Goal: Task Accomplishment & Management: Complete application form

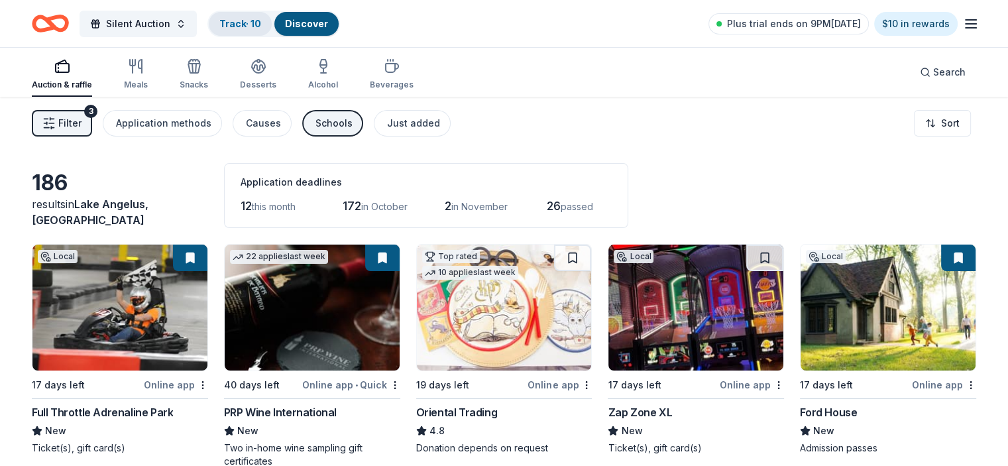
click at [261, 25] on link "Track · 10" at bounding box center [240, 23] width 42 height 11
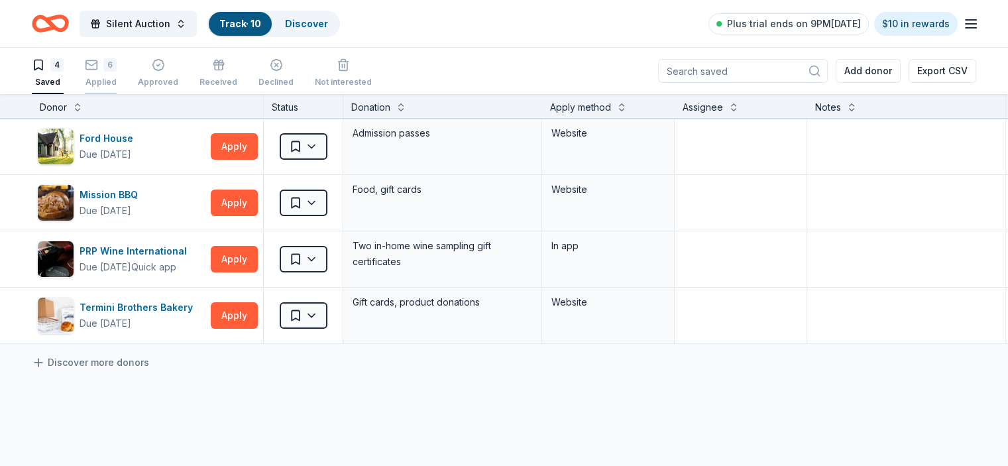
click at [117, 74] on div "6 Applied" at bounding box center [101, 72] width 32 height 29
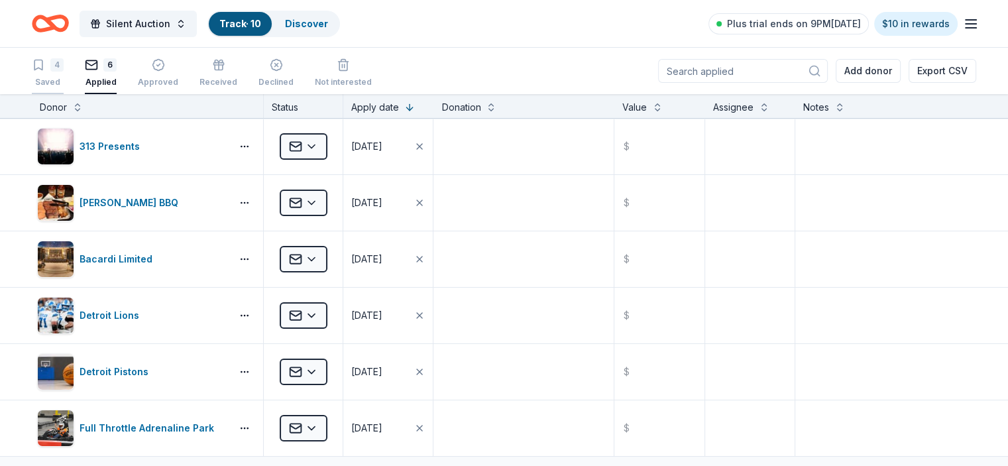
click at [64, 65] on div "4" at bounding box center [56, 64] width 13 height 13
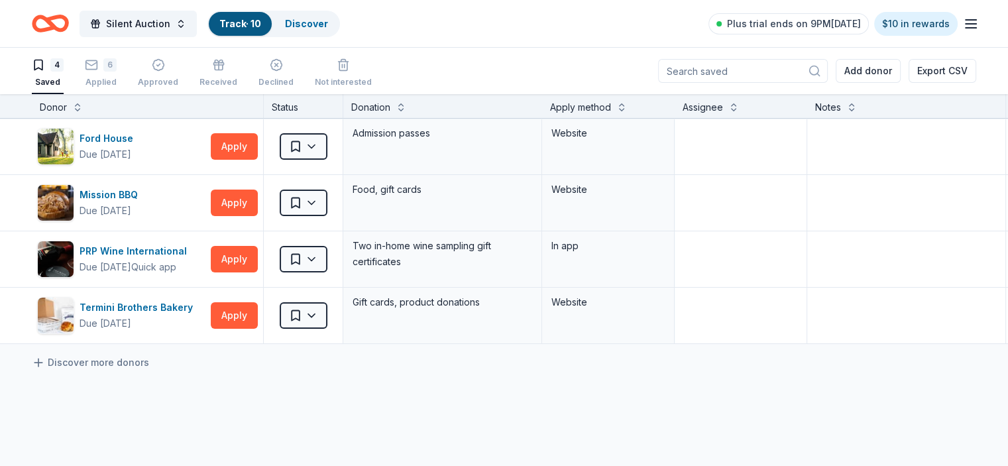
click at [69, 21] on icon "Home" at bounding box center [50, 23] width 37 height 31
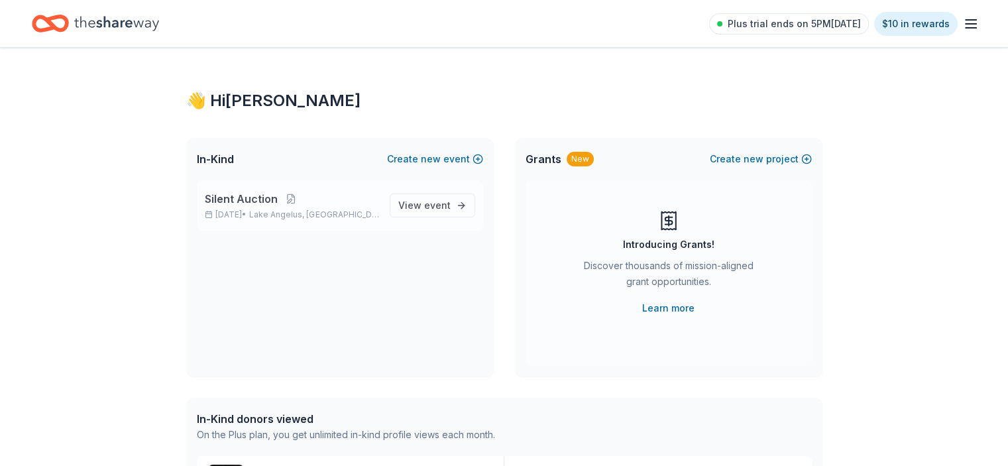
click at [255, 201] on span "Silent Auction" at bounding box center [241, 199] width 73 height 16
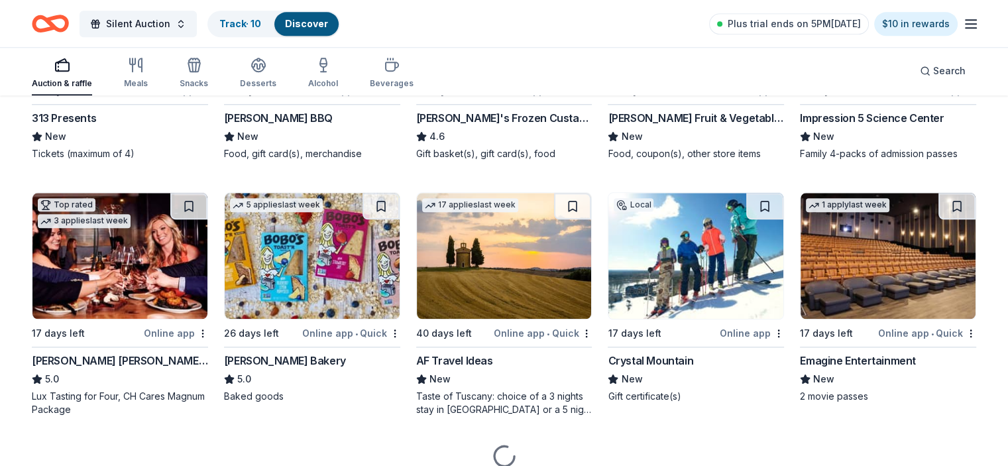
scroll to position [1325, 0]
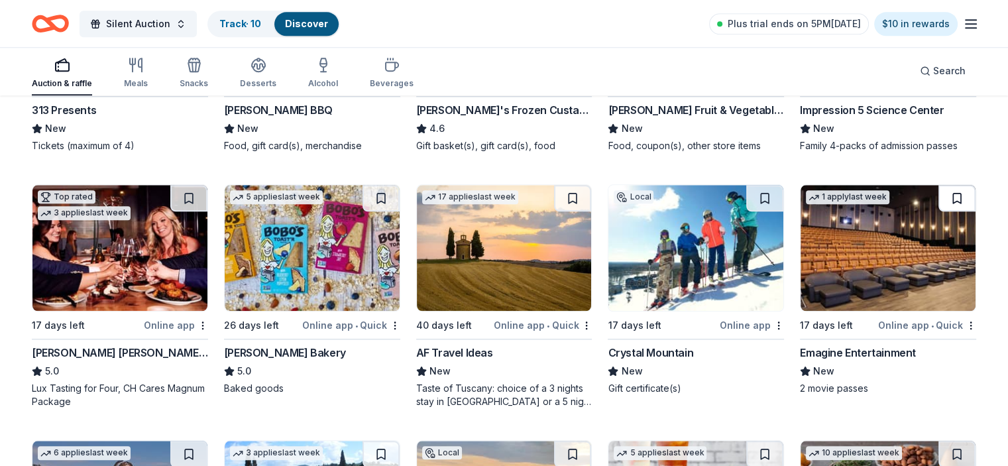
click at [938, 201] on button at bounding box center [956, 198] width 37 height 27
click at [941, 197] on button at bounding box center [958, 198] width 34 height 27
click at [941, 195] on button at bounding box center [958, 198] width 34 height 27
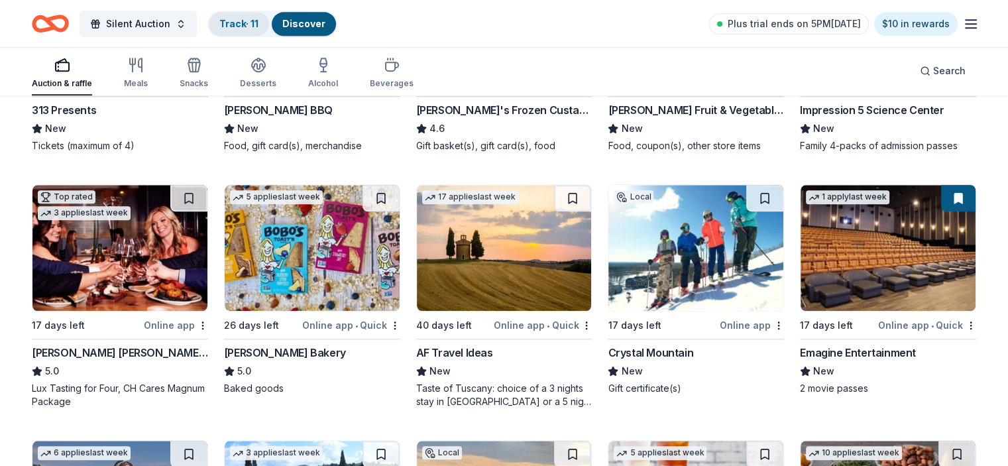
click at [257, 24] on link "Track · 11" at bounding box center [238, 23] width 39 height 11
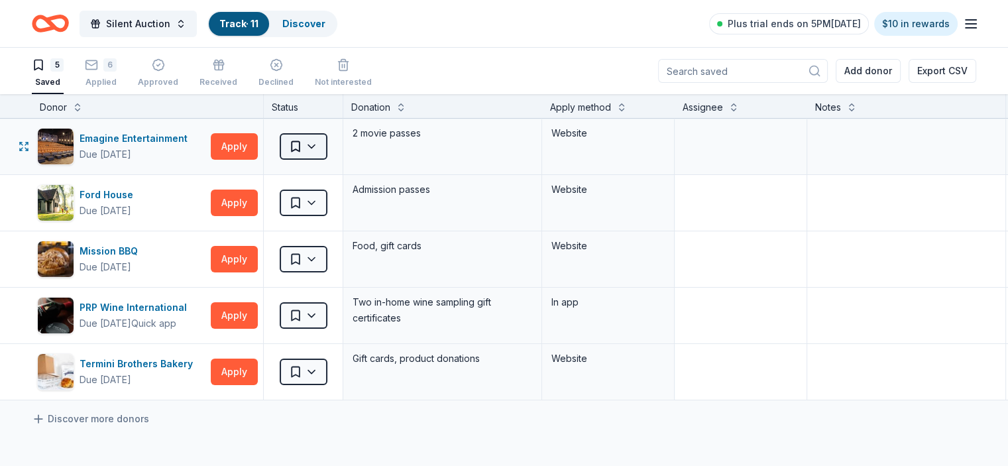
click at [334, 142] on html "Silent Auction Track · 11 Discover Plus trial ends on 5PM, 9/25 $10 in rewards …" at bounding box center [504, 233] width 1008 height 466
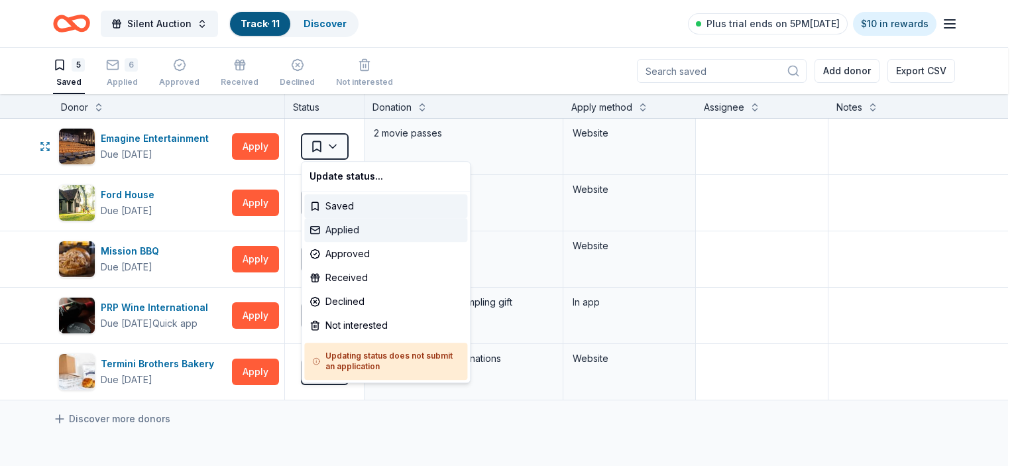
click at [331, 230] on div "Applied" at bounding box center [385, 230] width 163 height 24
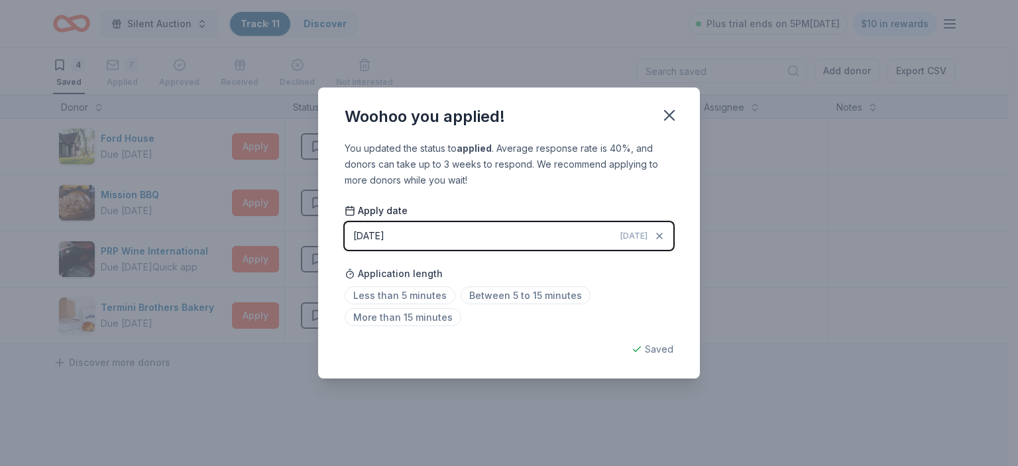
click at [635, 236] on span "[DATE]" at bounding box center [633, 236] width 27 height 11
click at [640, 233] on span "[DATE]" at bounding box center [633, 236] width 27 height 11
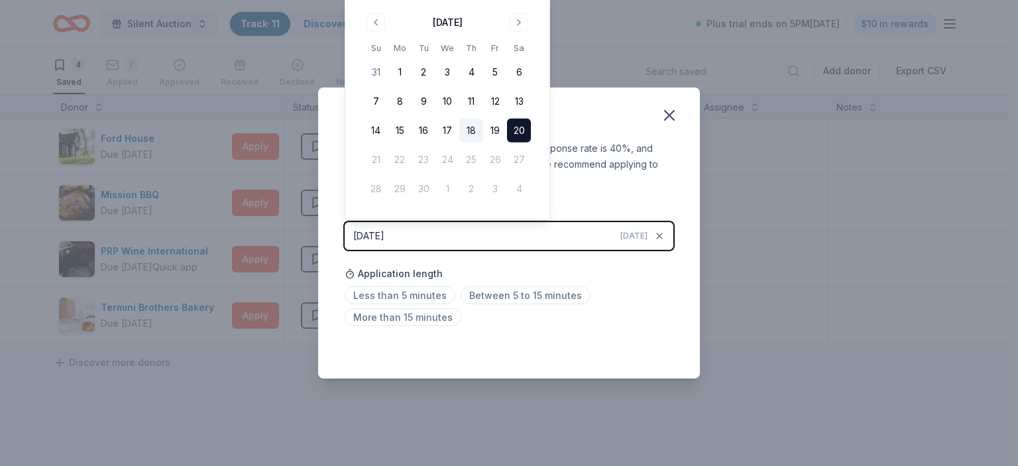
click at [474, 127] on button "18" at bounding box center [471, 131] width 24 height 24
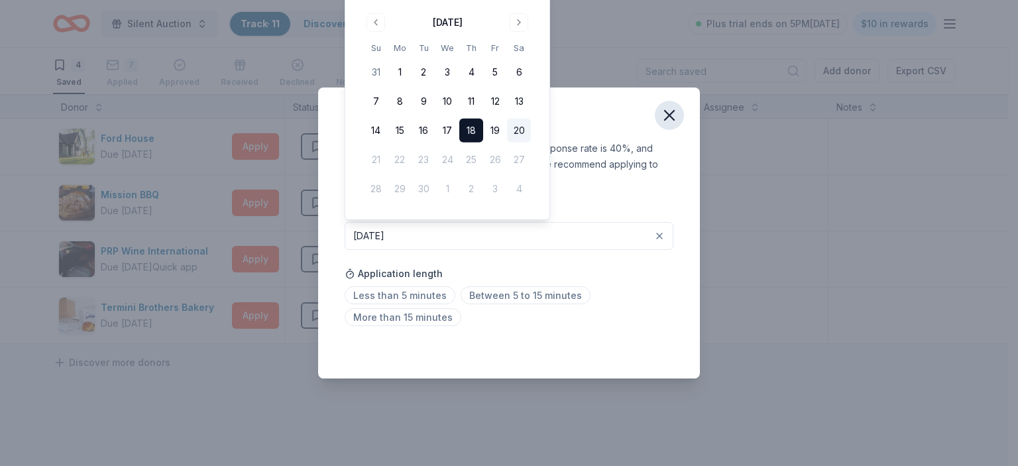
click at [665, 115] on icon "button" at bounding box center [669, 115] width 19 height 19
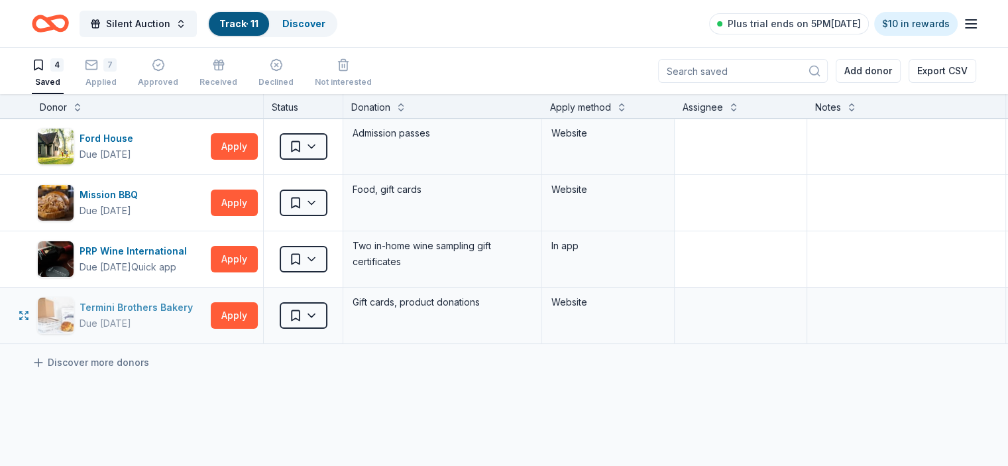
click at [146, 307] on div "Termini Brothers Bakery" at bounding box center [139, 307] width 119 height 16
click at [140, 23] on span "Silent Auction" at bounding box center [138, 24] width 64 height 16
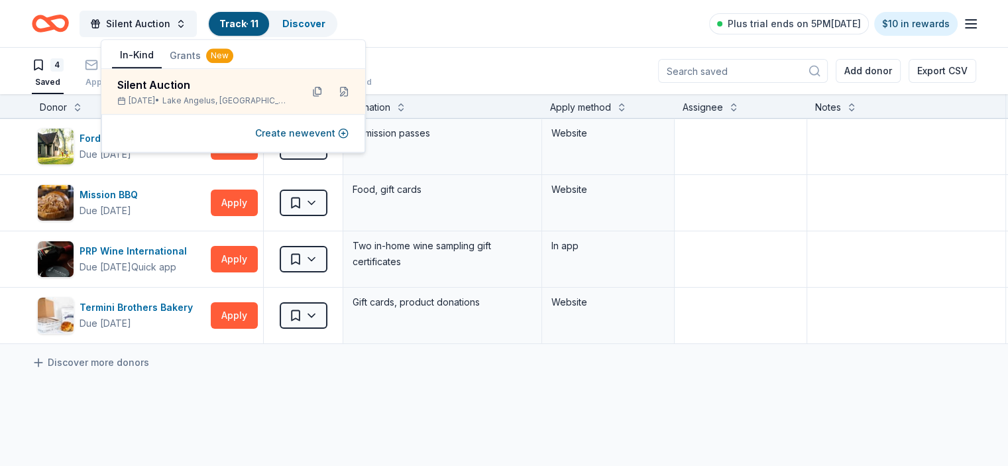
click at [54, 19] on icon "Home" at bounding box center [44, 23] width 21 height 13
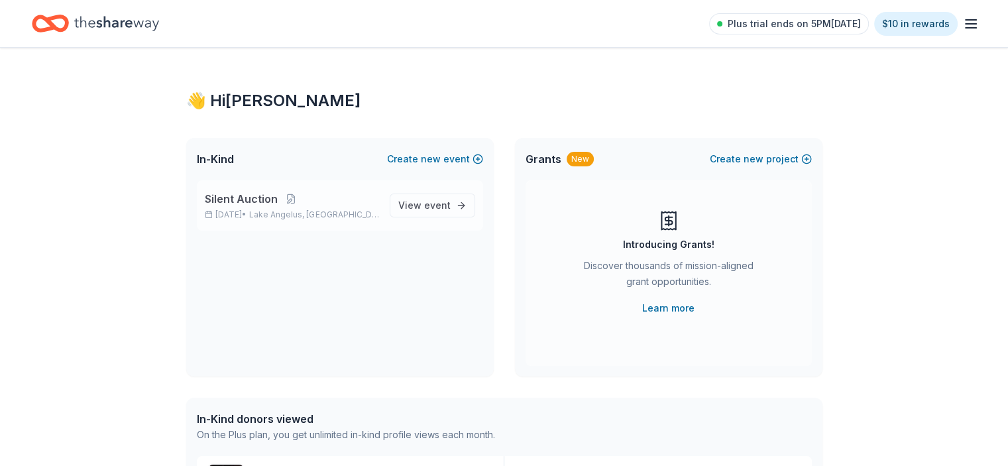
click at [319, 203] on p "Silent Auction" at bounding box center [292, 199] width 174 height 16
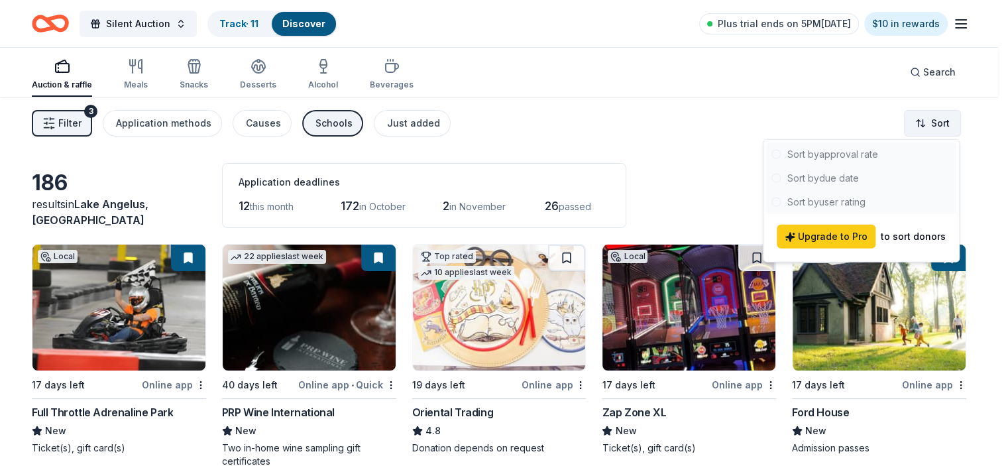
click at [926, 121] on html "Silent Auction Track · 11 Discover Plus trial ends on 5PM, 9/25 $10 in rewards …" at bounding box center [504, 233] width 1008 height 466
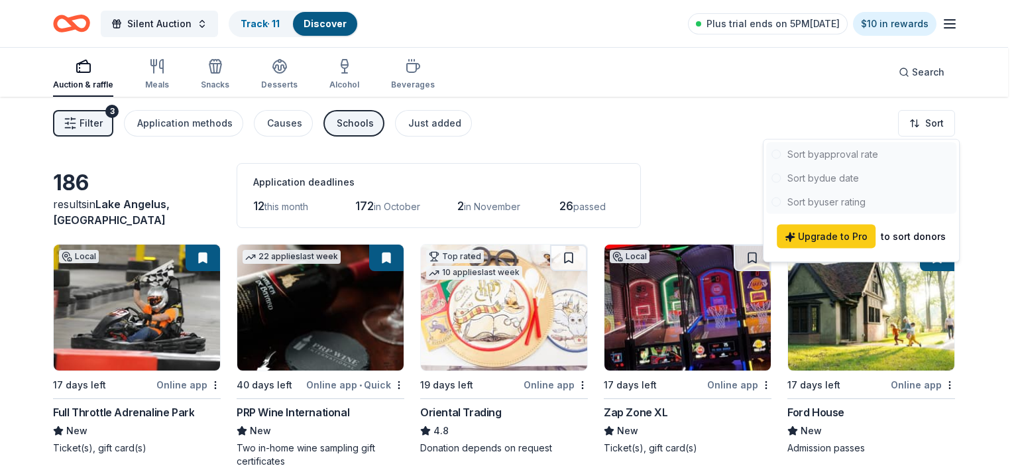
click at [833, 172] on div at bounding box center [861, 178] width 190 height 72
click at [633, 149] on html "Silent Auction Track · 11 Discover Plus trial ends on 5PM, 9/25 $10 in rewards …" at bounding box center [509, 233] width 1018 height 466
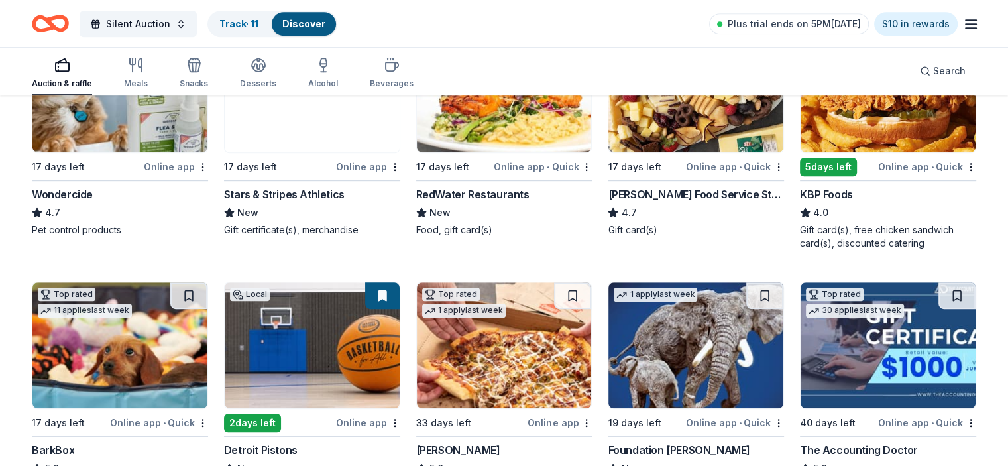
scroll to position [795, 0]
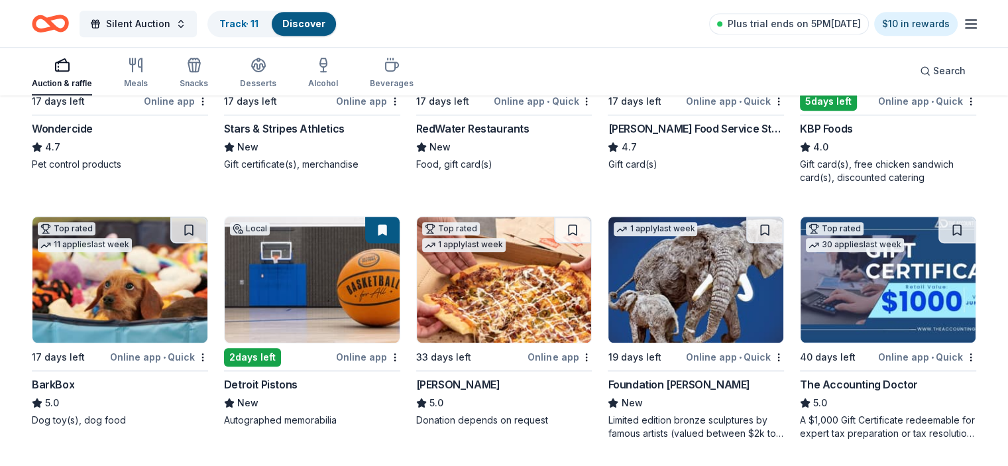
click at [116, 280] on img at bounding box center [119, 280] width 175 height 126
click at [133, 22] on span "Silent Auction" at bounding box center [138, 24] width 64 height 16
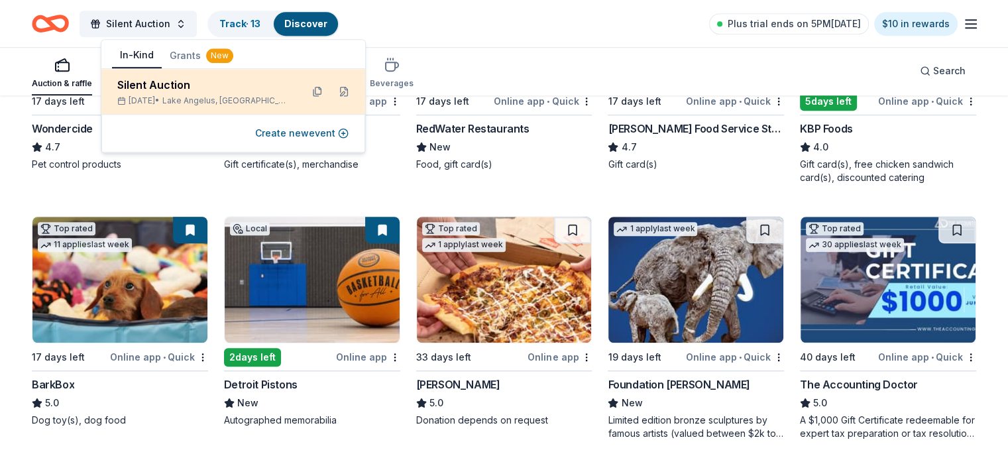
click at [164, 86] on div "Silent Auction" at bounding box center [204, 85] width 174 height 16
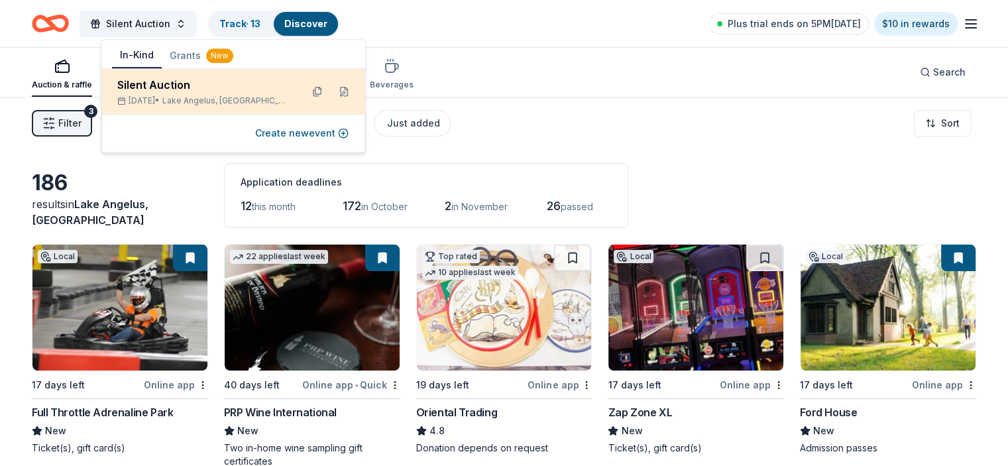
click at [199, 93] on div "Silent Auction Nov 06, 2025 • Lake Angelus, MI" at bounding box center [204, 91] width 174 height 29
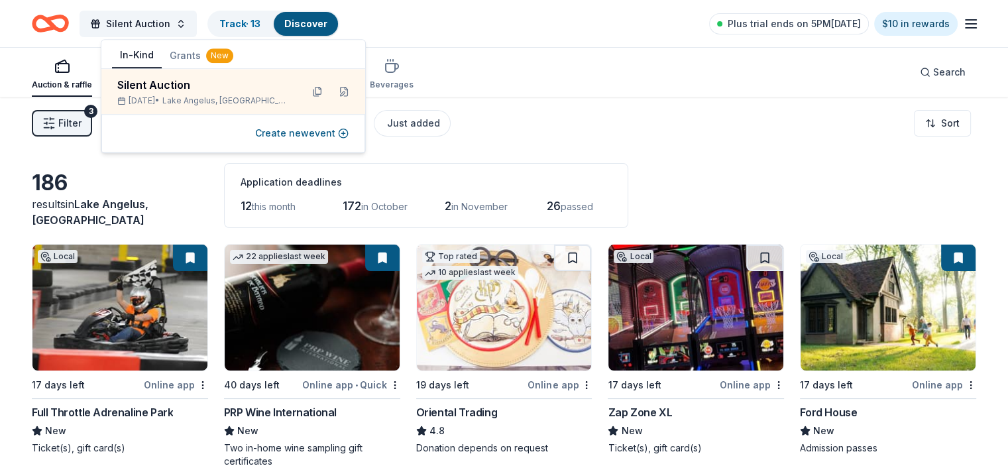
click at [691, 133] on div "Filter 3 Application methods Causes Schools Just added Sort" at bounding box center [504, 123] width 1008 height 53
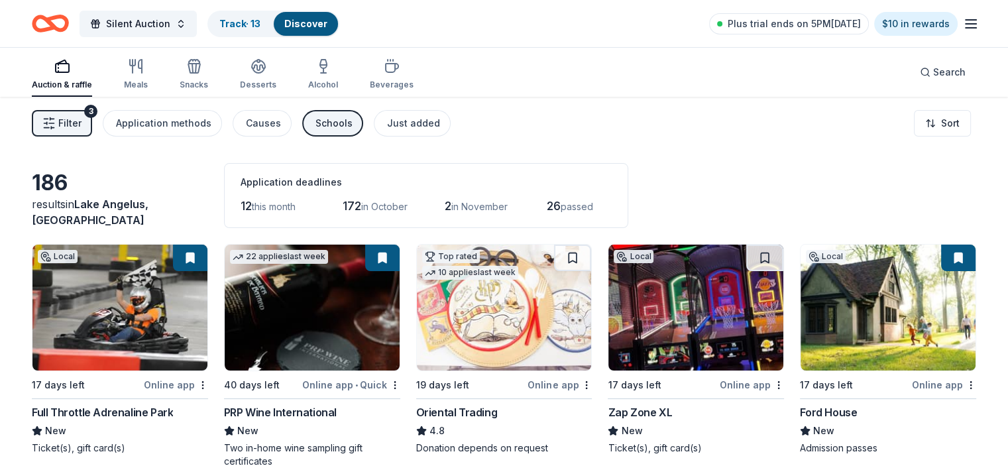
click at [69, 21] on icon "Home" at bounding box center [50, 23] width 37 height 31
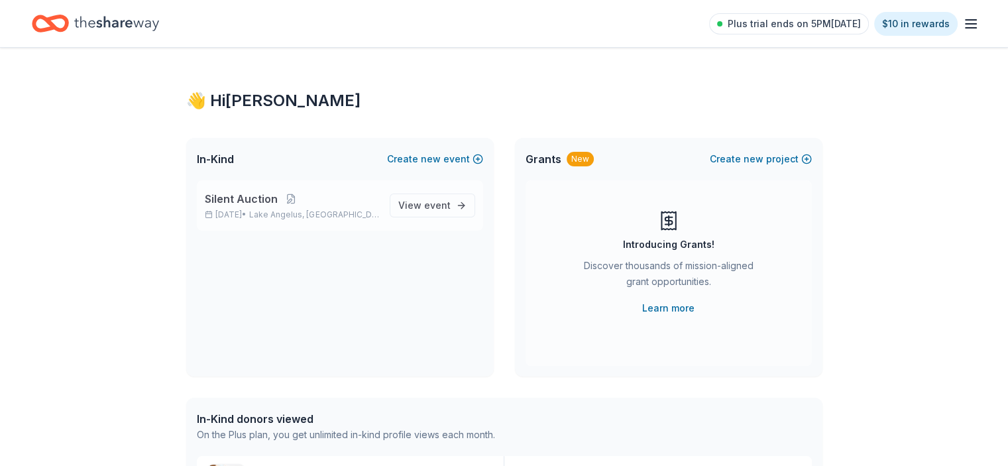
click at [334, 205] on p "Silent Auction" at bounding box center [292, 199] width 174 height 16
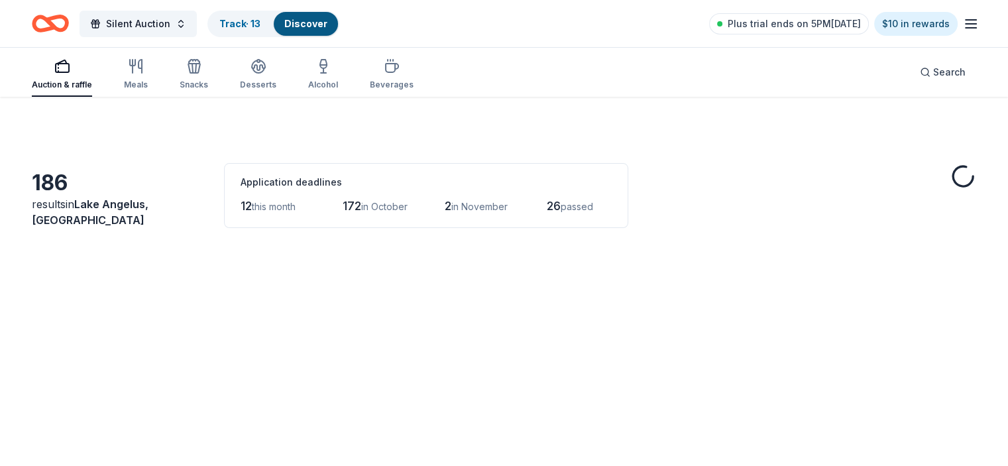
click at [407, 201] on span "in October" at bounding box center [384, 206] width 46 height 11
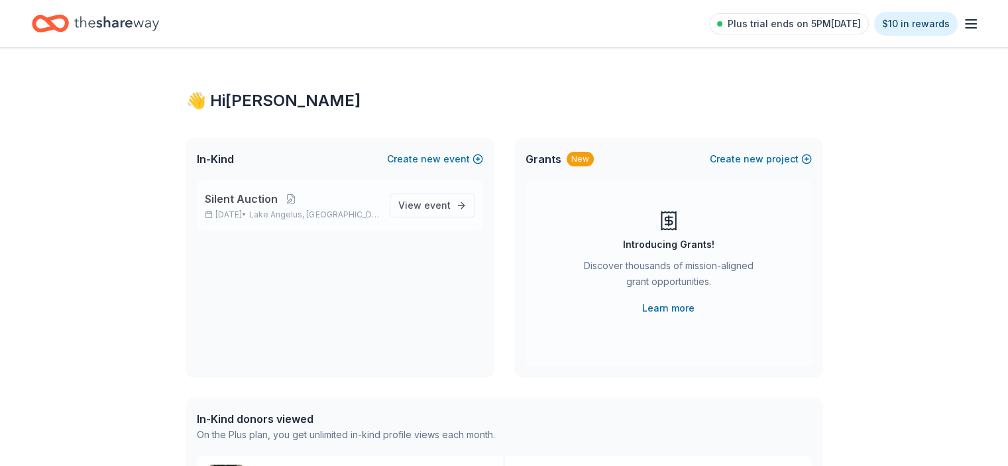
click at [295, 215] on span "Lake Angelus, MI" at bounding box center [313, 214] width 129 height 11
click at [286, 197] on button at bounding box center [291, 198] width 27 height 11
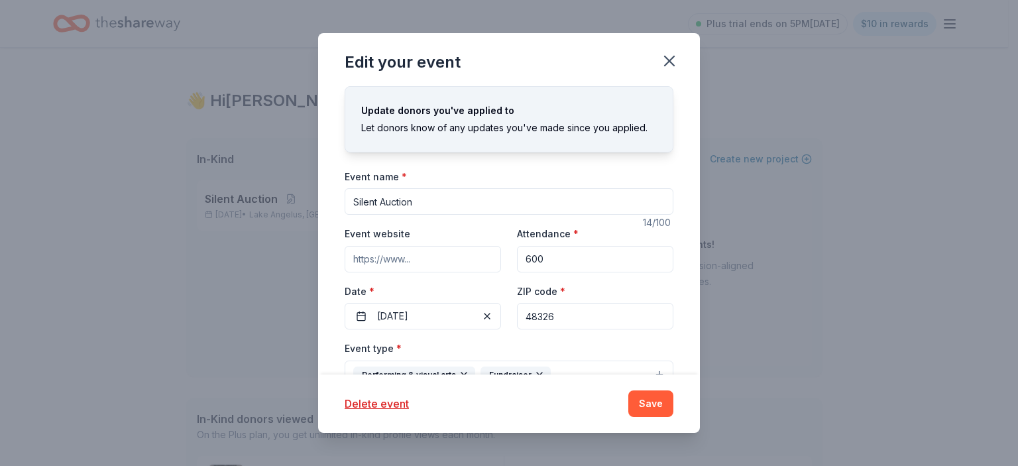
click at [415, 252] on input "Event website" at bounding box center [423, 259] width 156 height 27
click at [425, 259] on input "Event website" at bounding box center [423, 259] width 156 height 27
click at [667, 62] on icon "button" at bounding box center [669, 60] width 9 height 9
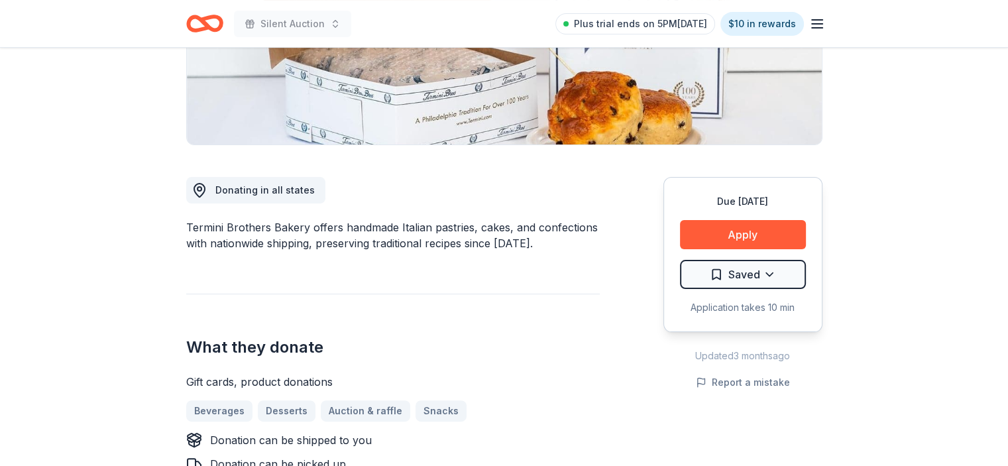
scroll to position [66, 0]
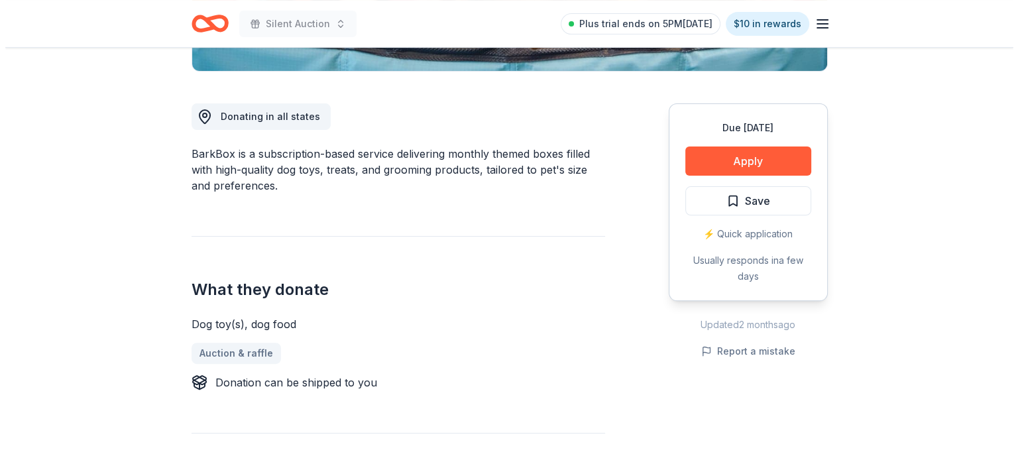
scroll to position [265, 0]
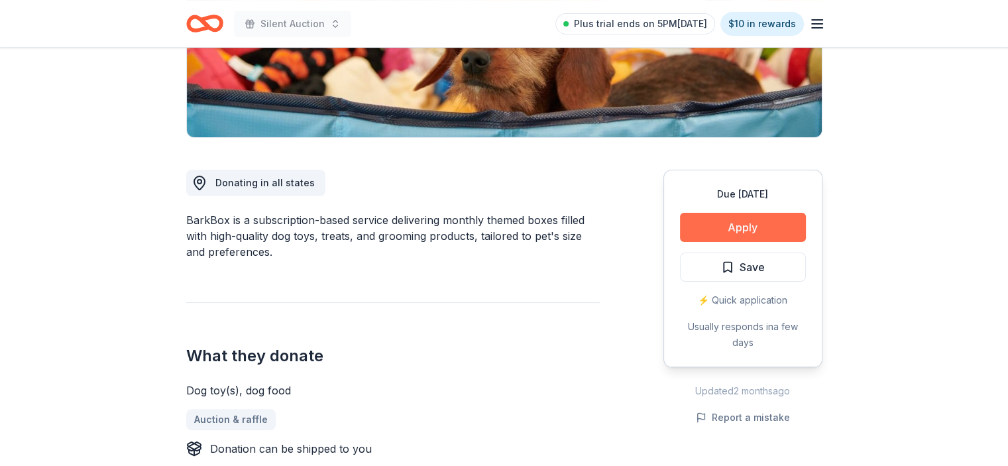
click at [731, 221] on button "Apply" at bounding box center [743, 227] width 126 height 29
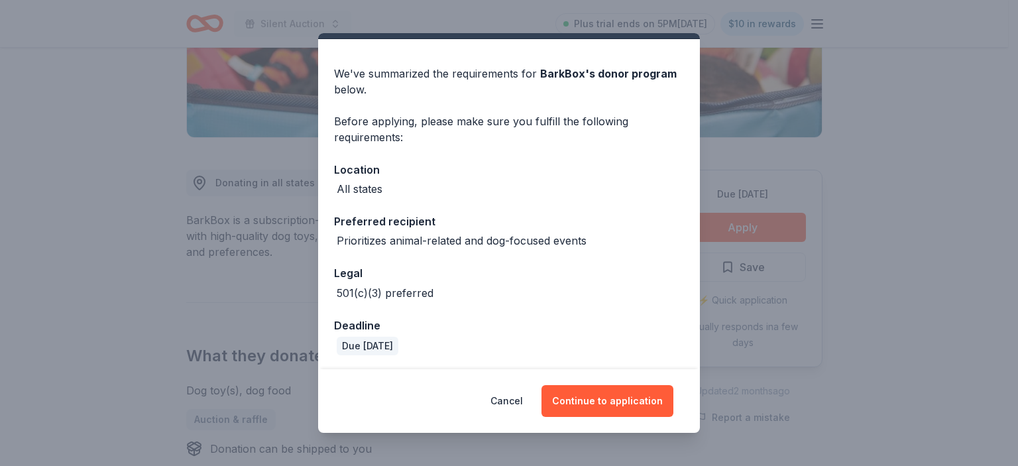
scroll to position [33, 0]
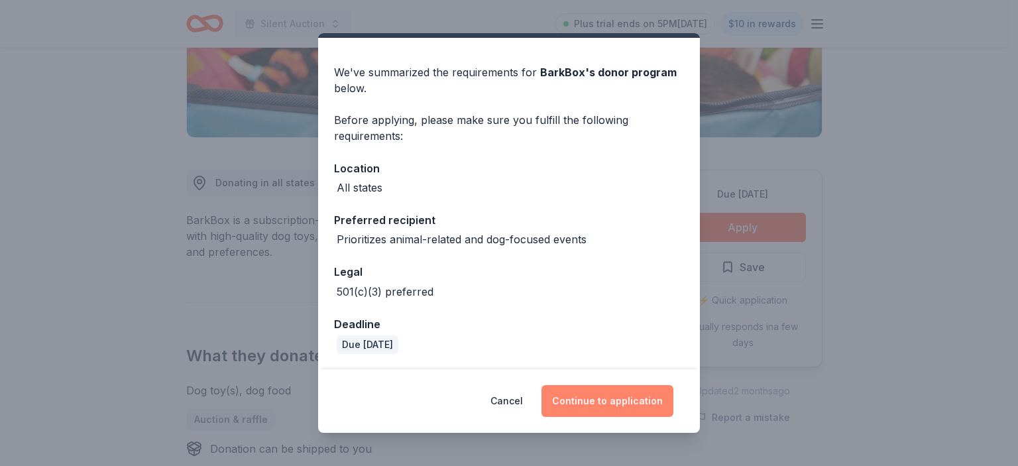
click at [588, 398] on button "Continue to application" at bounding box center [607, 401] width 132 height 32
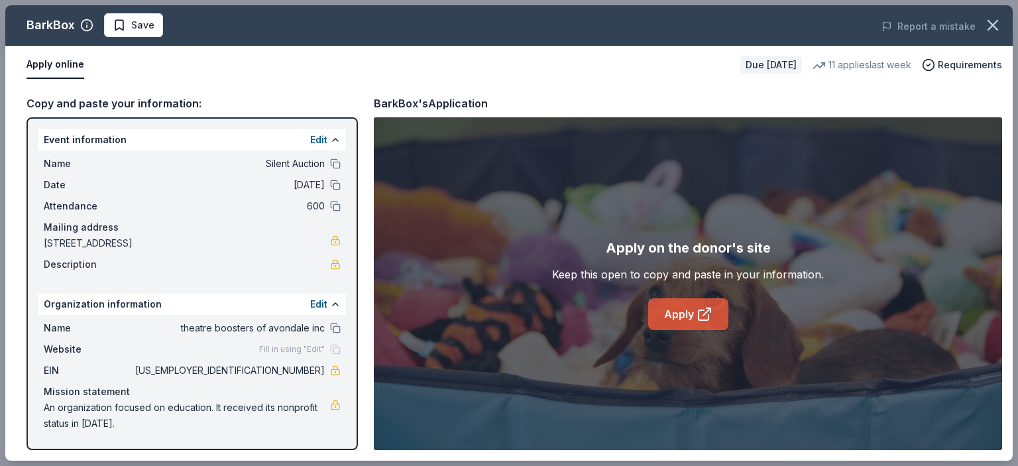
click at [684, 313] on link "Apply" at bounding box center [688, 314] width 80 height 32
click at [119, 23] on span "Save" at bounding box center [134, 25] width 42 height 16
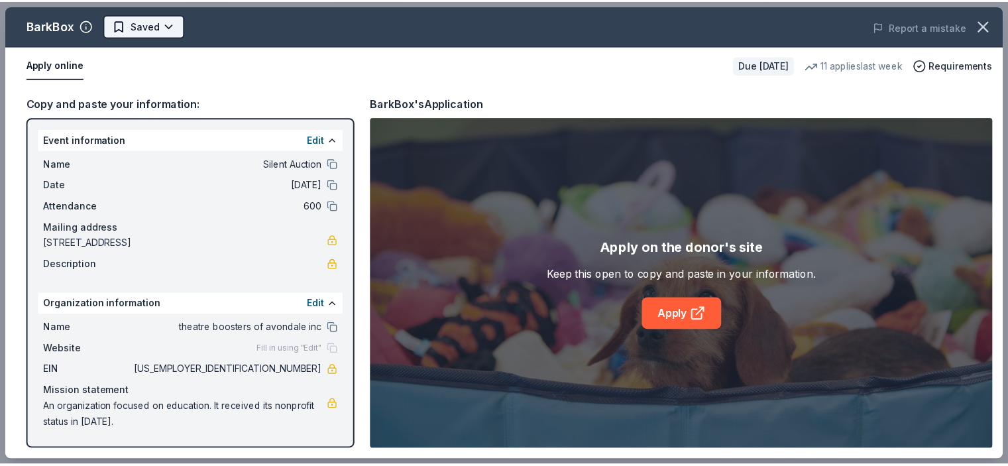
scroll to position [0, 0]
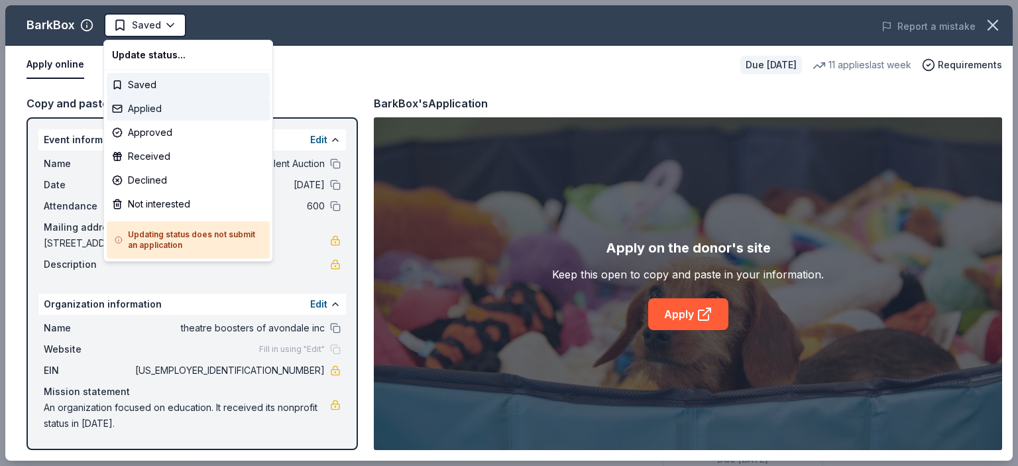
click at [148, 108] on div "Applied" at bounding box center [188, 109] width 163 height 24
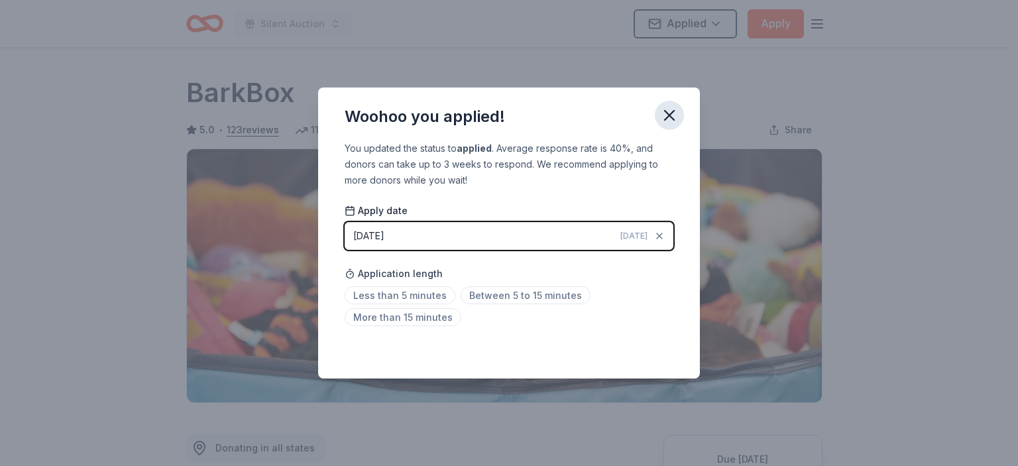
click at [669, 119] on icon "button" at bounding box center [669, 115] width 19 height 19
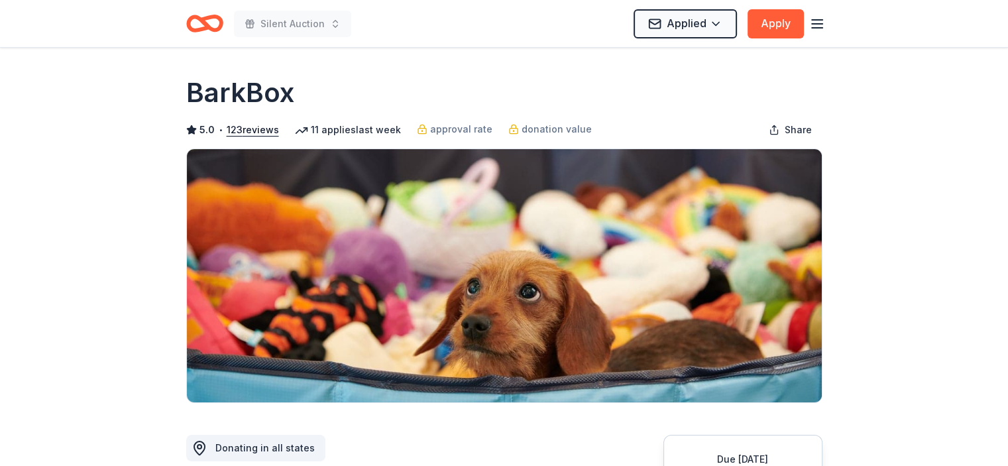
click at [219, 29] on icon "Home" at bounding box center [210, 23] width 21 height 13
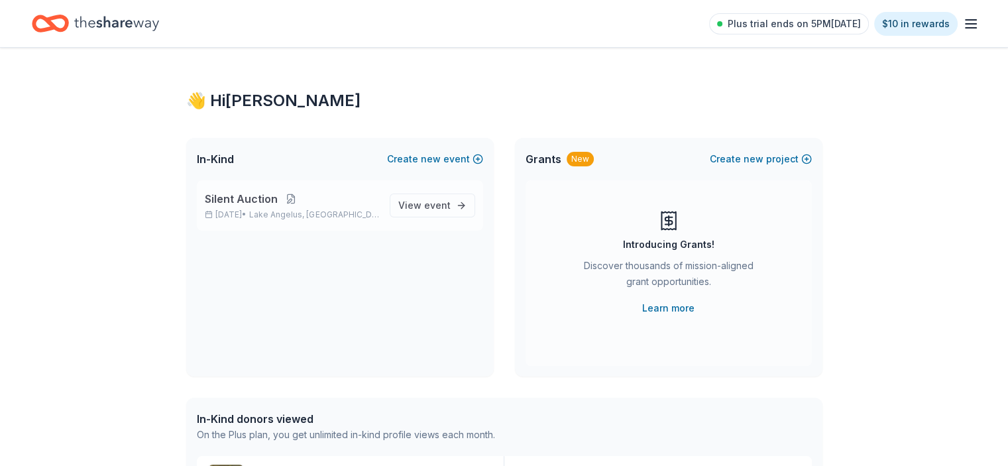
click at [293, 200] on button at bounding box center [291, 198] width 27 height 11
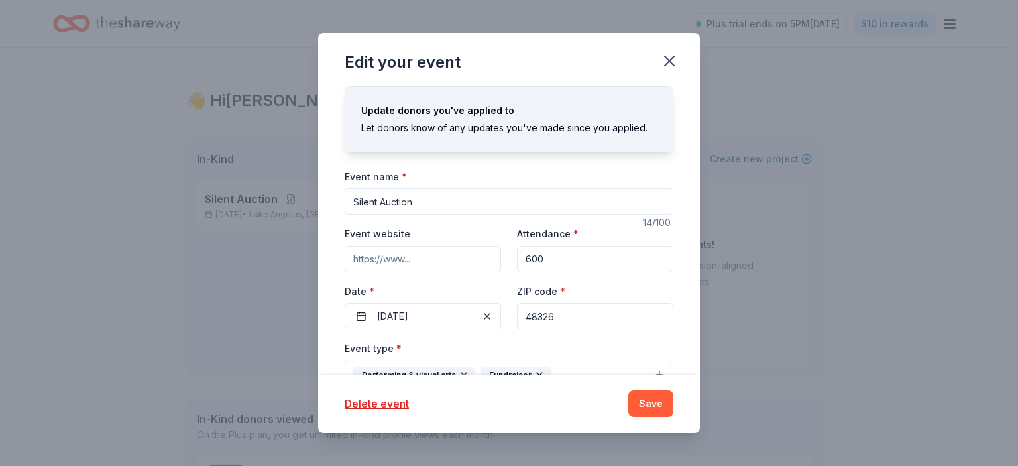
click at [576, 321] on input "48326" at bounding box center [595, 316] width 156 height 27
type input "48326"
click at [653, 409] on button "Save" at bounding box center [650, 403] width 45 height 27
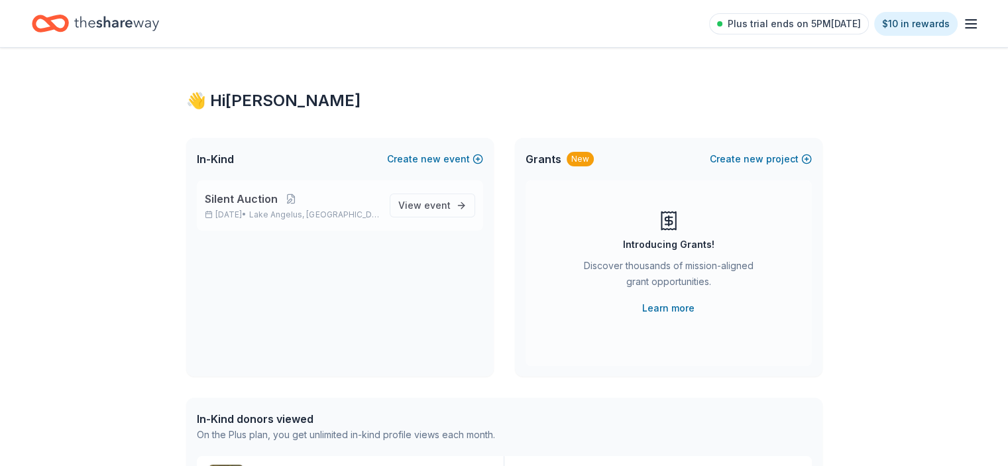
click at [266, 207] on div "Silent Auction Nov 06, 2025 • Lake Angelus, MI" at bounding box center [292, 205] width 174 height 29
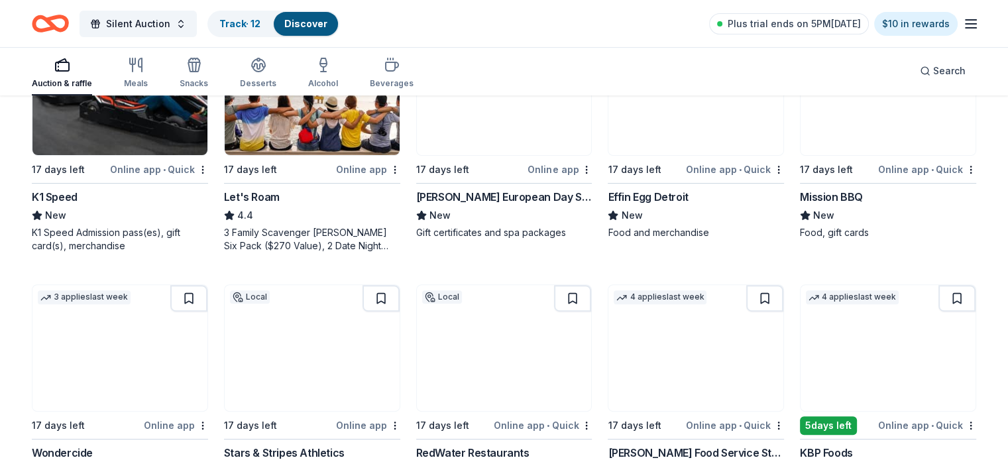
scroll to position [530, 0]
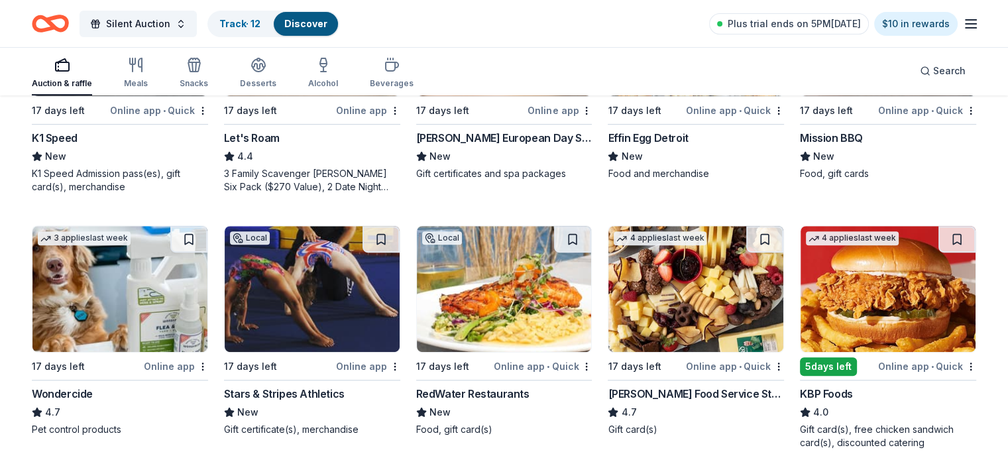
click at [703, 307] on img at bounding box center [695, 289] width 175 height 126
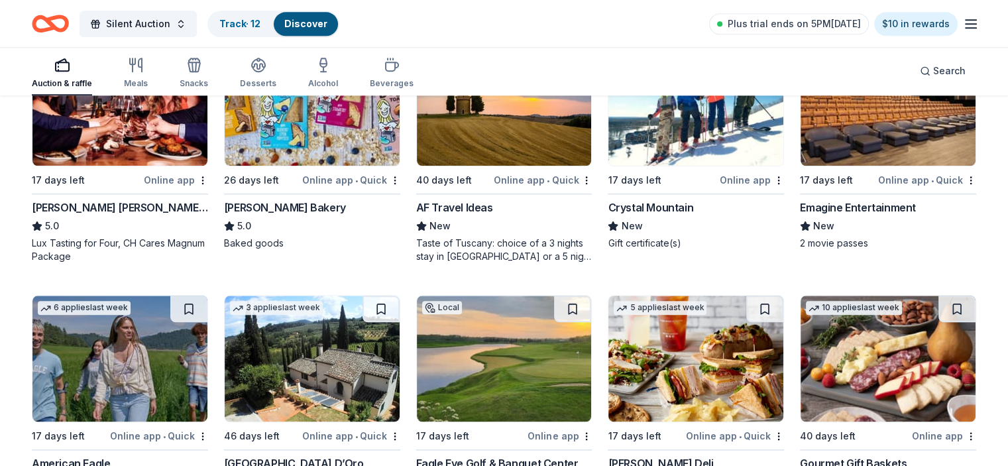
scroll to position [1536, 0]
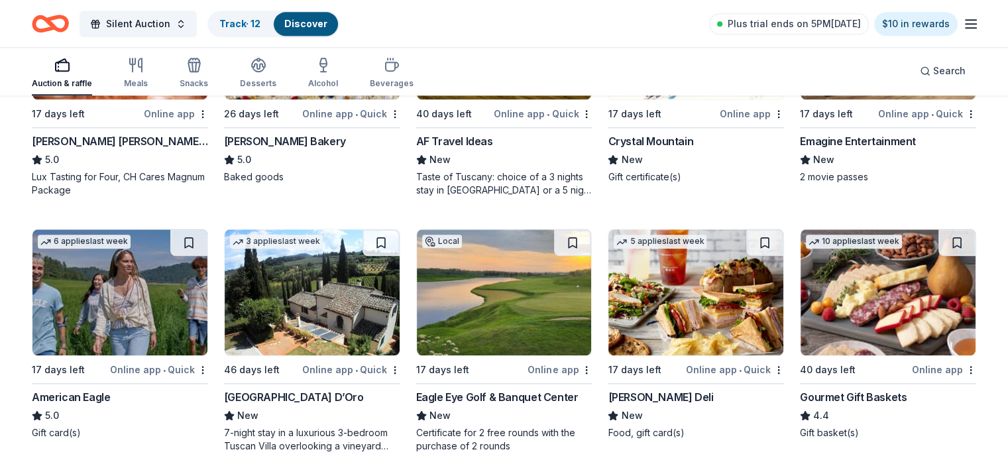
click at [138, 283] on img at bounding box center [119, 292] width 175 height 126
click at [199, 238] on button at bounding box center [188, 242] width 37 height 27
click at [199, 238] on button at bounding box center [190, 242] width 34 height 27
click at [197, 244] on button at bounding box center [190, 242] width 34 height 27
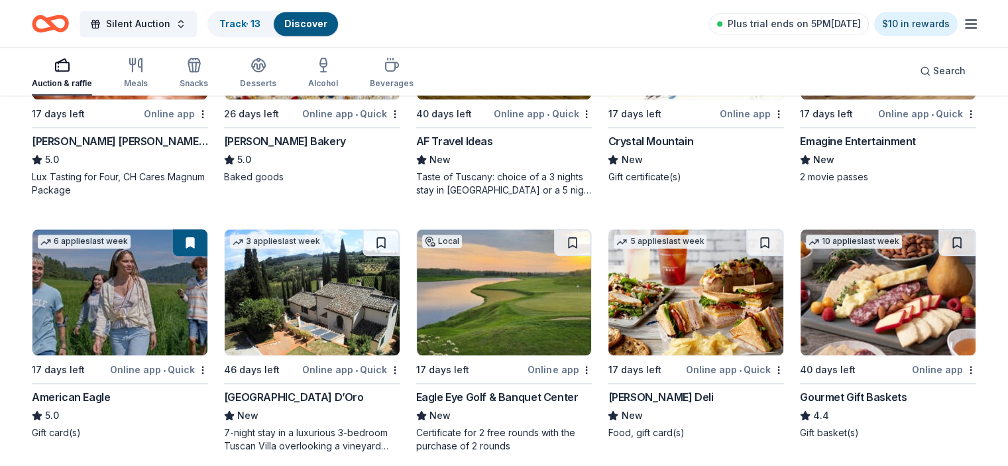
click at [197, 240] on button at bounding box center [190, 242] width 34 height 27
click at [162, 272] on img at bounding box center [119, 292] width 175 height 126
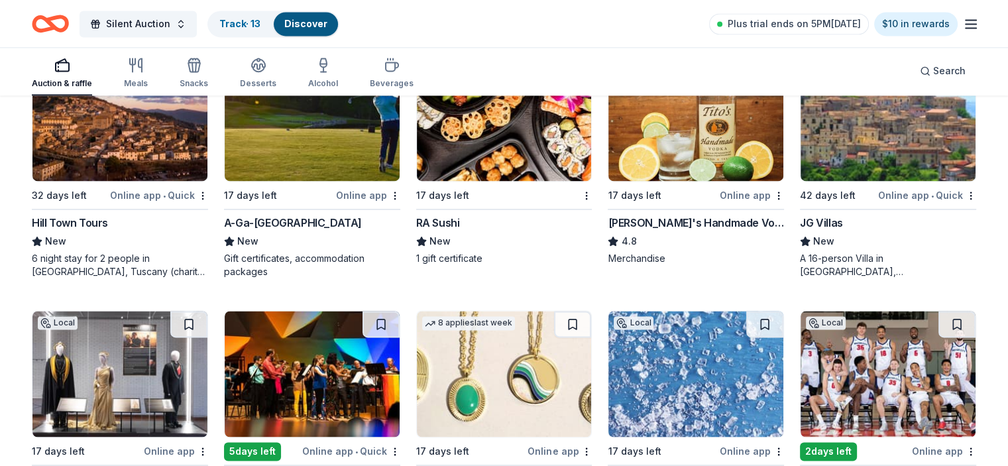
scroll to position [2066, 0]
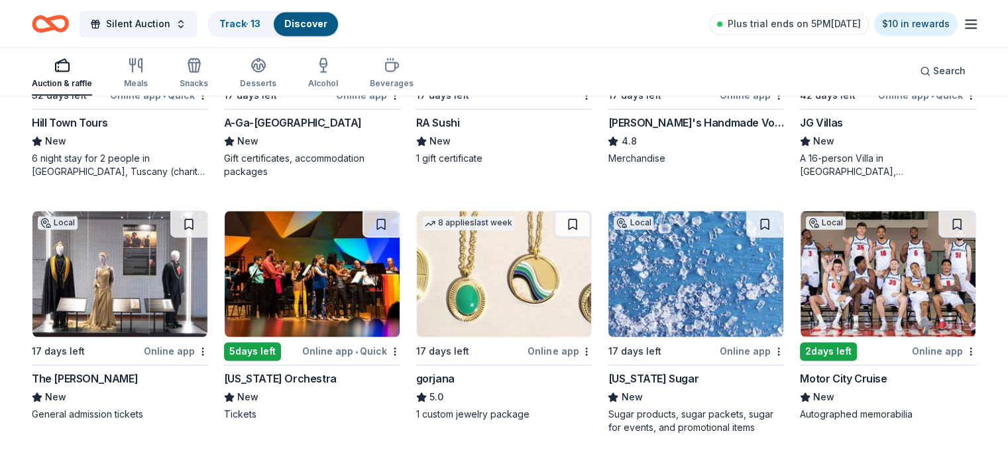
click at [833, 297] on img at bounding box center [887, 274] width 175 height 126
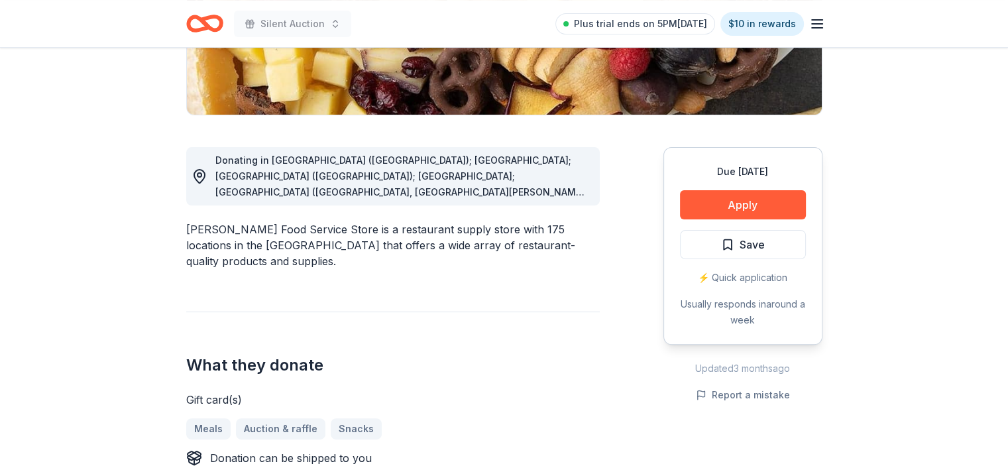
scroll to position [265, 0]
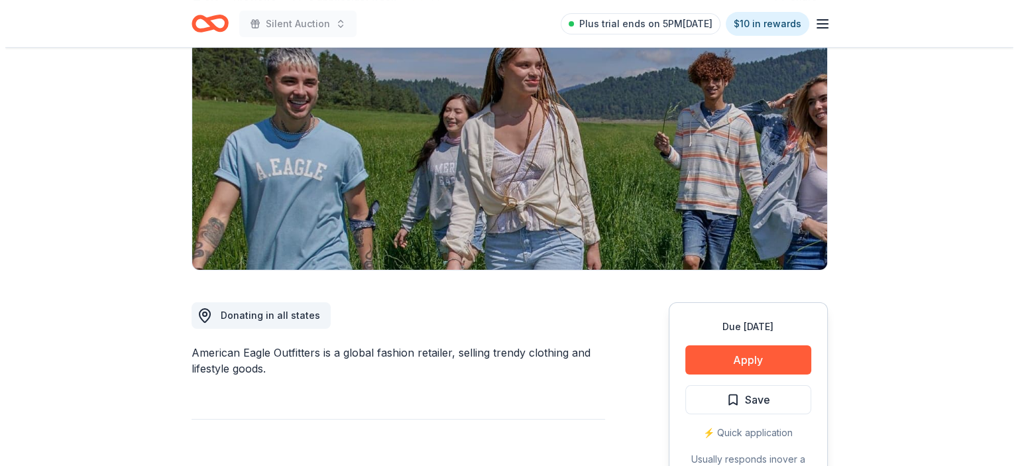
scroll to position [265, 0]
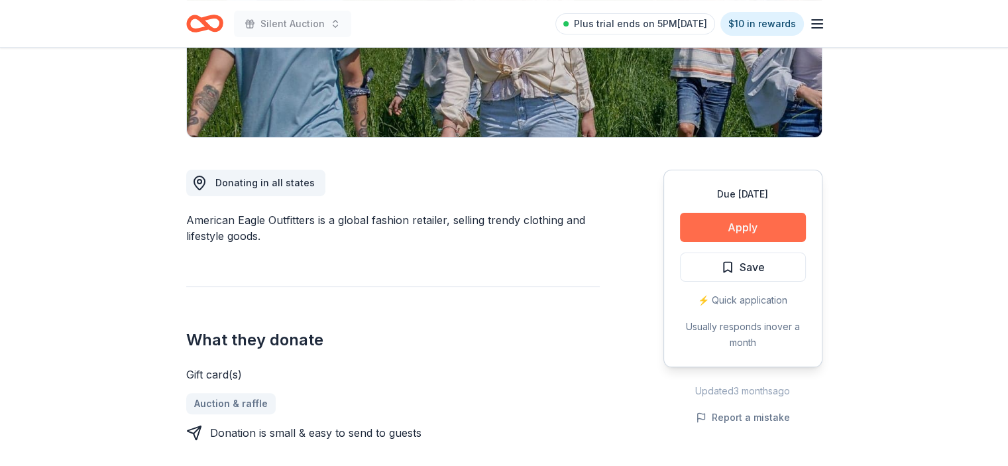
click at [776, 225] on button "Apply" at bounding box center [743, 227] width 126 height 29
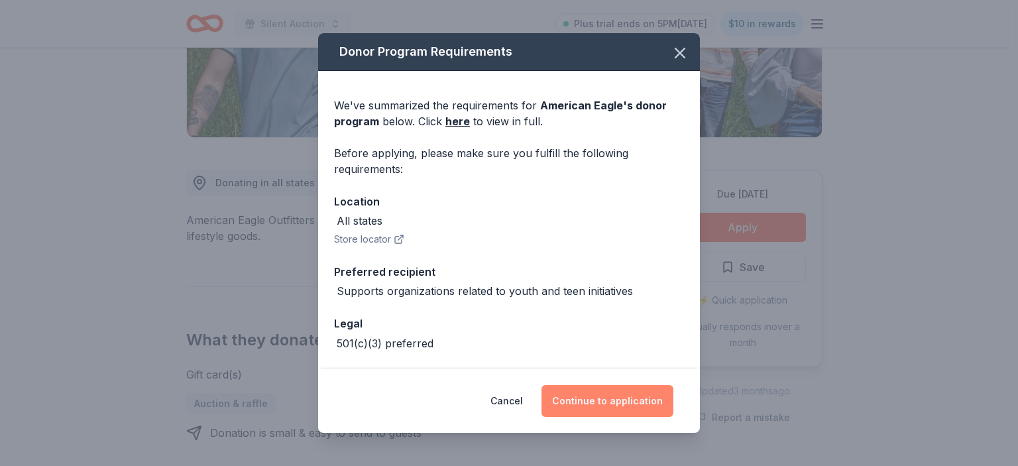
click at [623, 398] on button "Continue to application" at bounding box center [607, 401] width 132 height 32
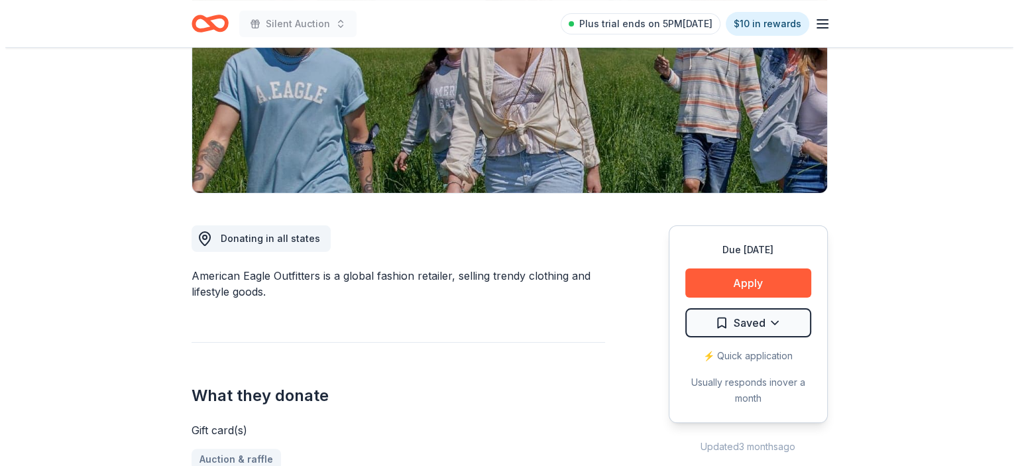
scroll to position [265, 0]
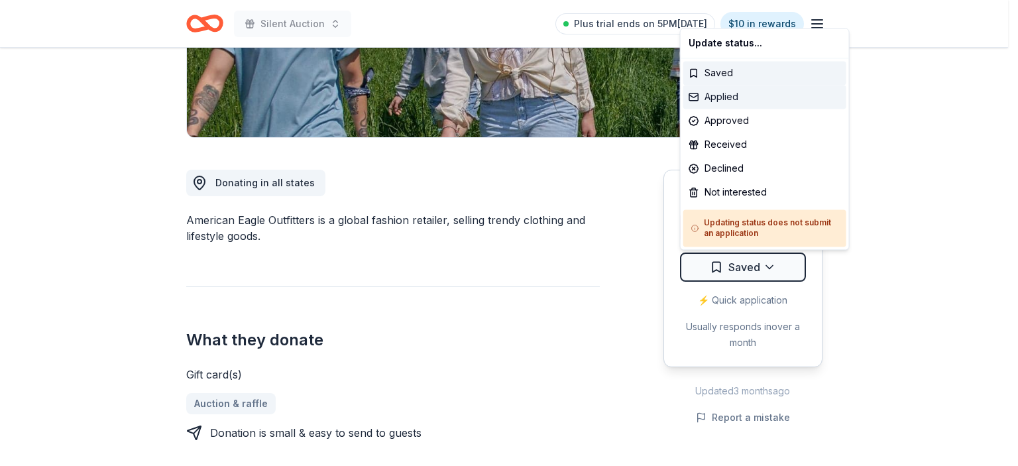
click at [743, 101] on div "Applied" at bounding box center [764, 97] width 163 height 24
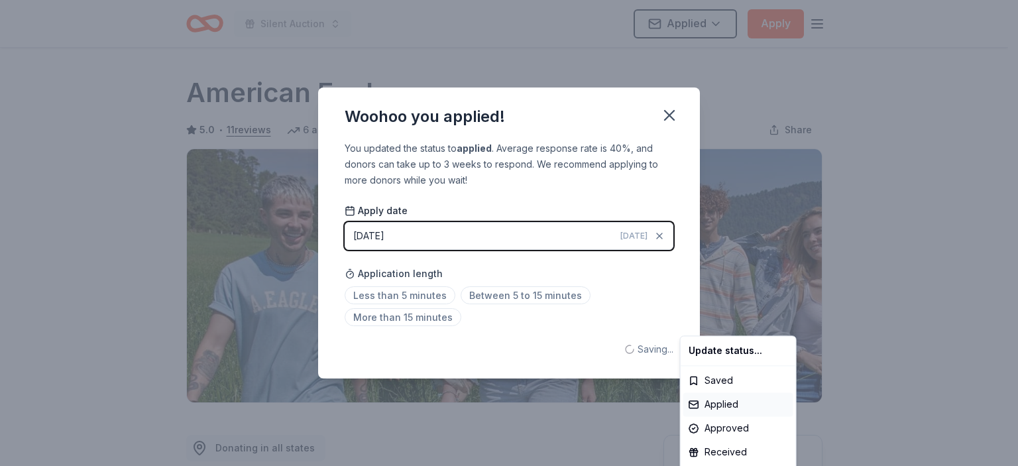
scroll to position [0, 0]
click at [666, 117] on html "Silent Auction Applied Apply Due in 17 days Share American Eagle 5.0 • 11 revie…" at bounding box center [509, 233] width 1018 height 466
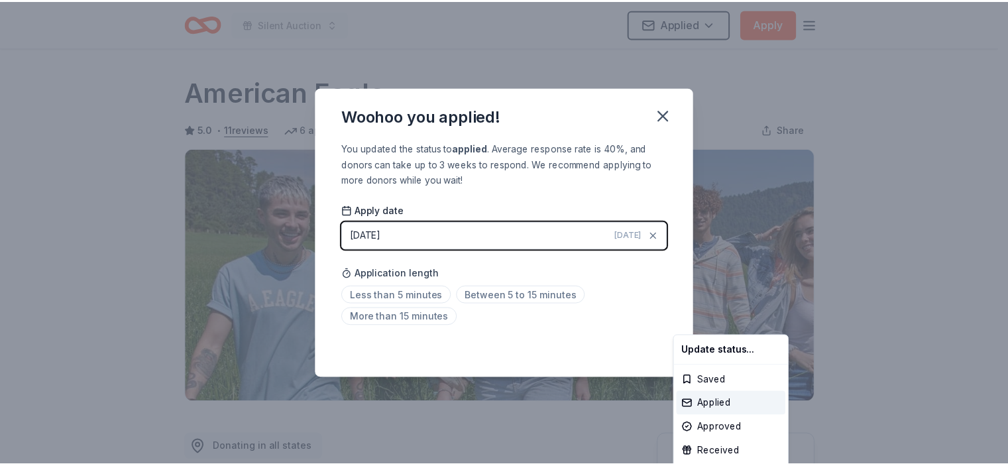
scroll to position [299, 0]
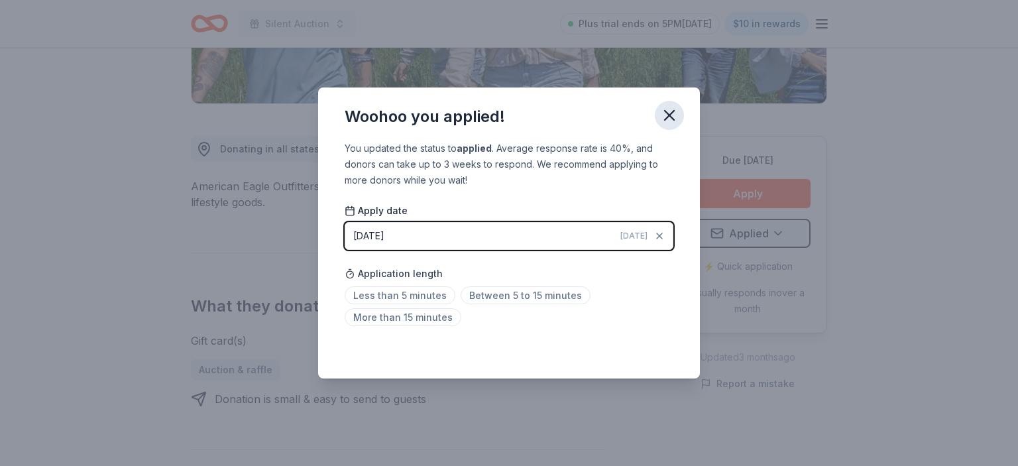
click at [670, 111] on icon "button" at bounding box center [669, 115] width 19 height 19
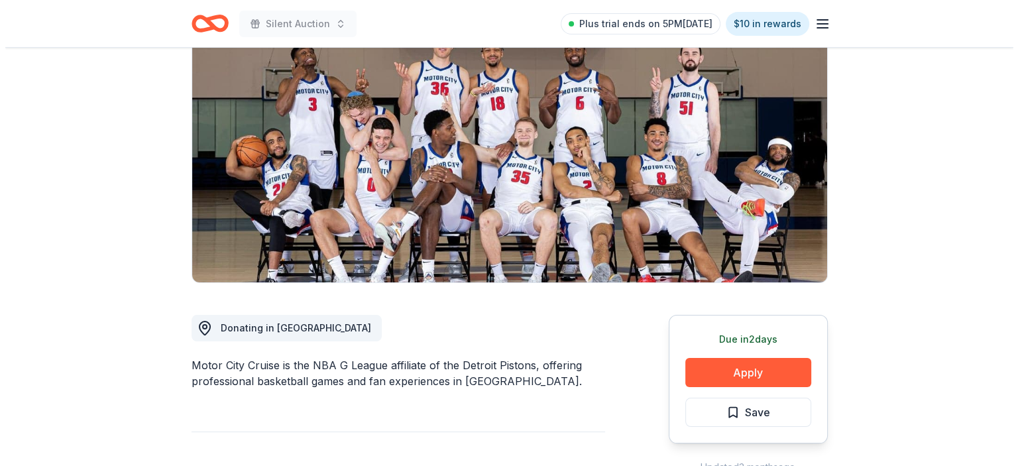
scroll to position [133, 0]
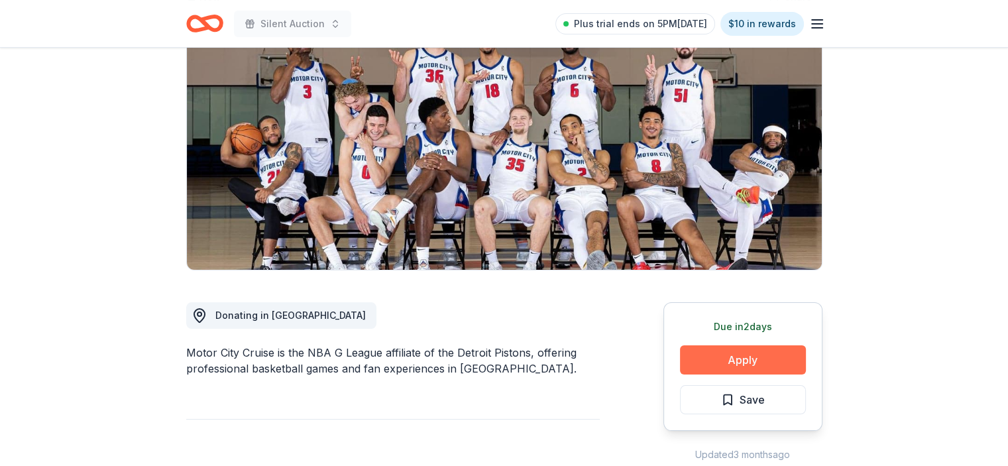
click at [743, 360] on button "Apply" at bounding box center [743, 359] width 126 height 29
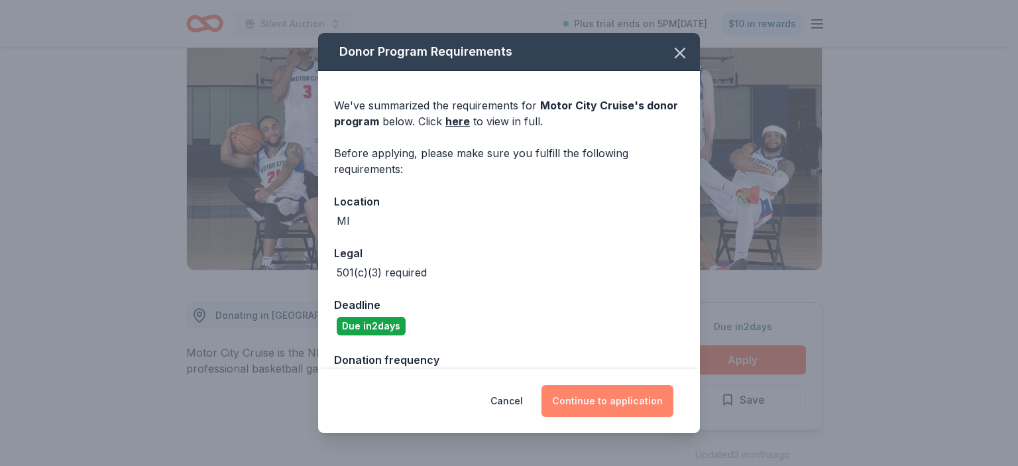
click at [631, 400] on button "Continue to application" at bounding box center [607, 401] width 132 height 32
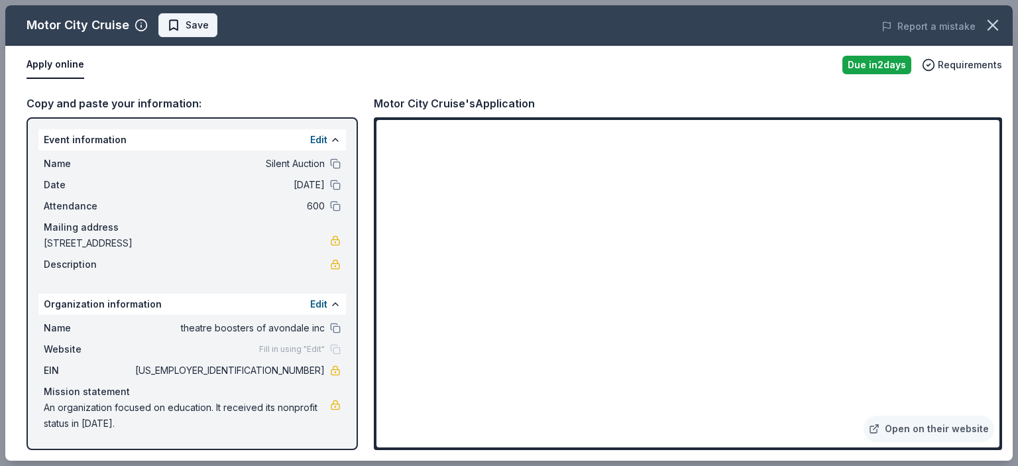
click at [164, 21] on button "Save" at bounding box center [187, 25] width 59 height 24
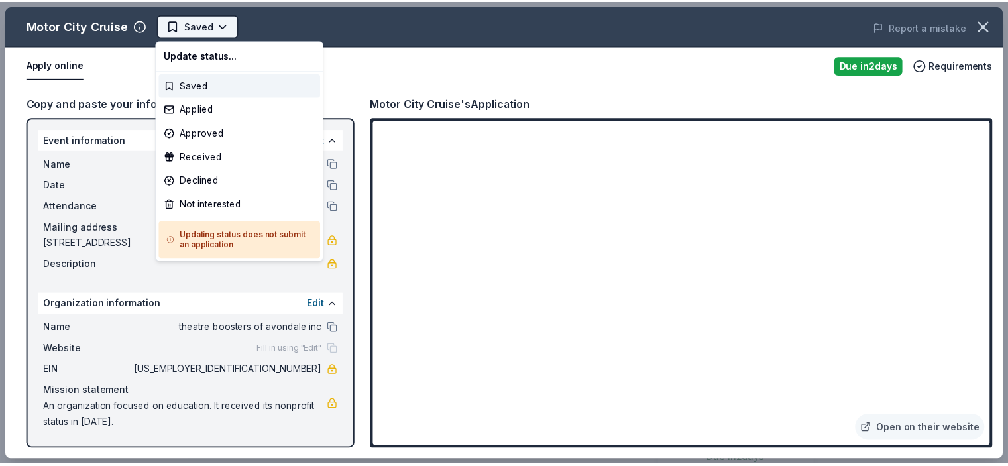
scroll to position [0, 0]
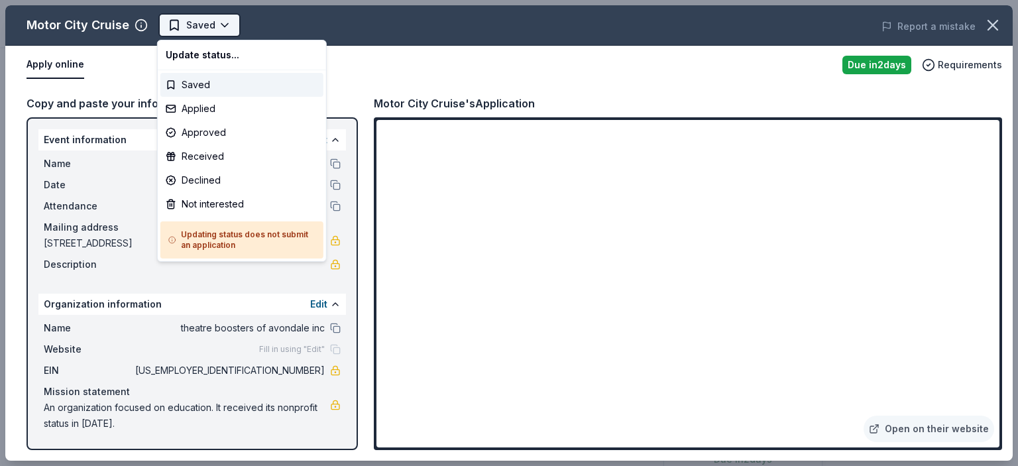
click at [227, 25] on html "Silent Auction Saved Apply Due in 2 days Share Motor City Cruise New Share Dona…" at bounding box center [509, 233] width 1018 height 466
click at [206, 111] on div "Applied" at bounding box center [241, 109] width 163 height 24
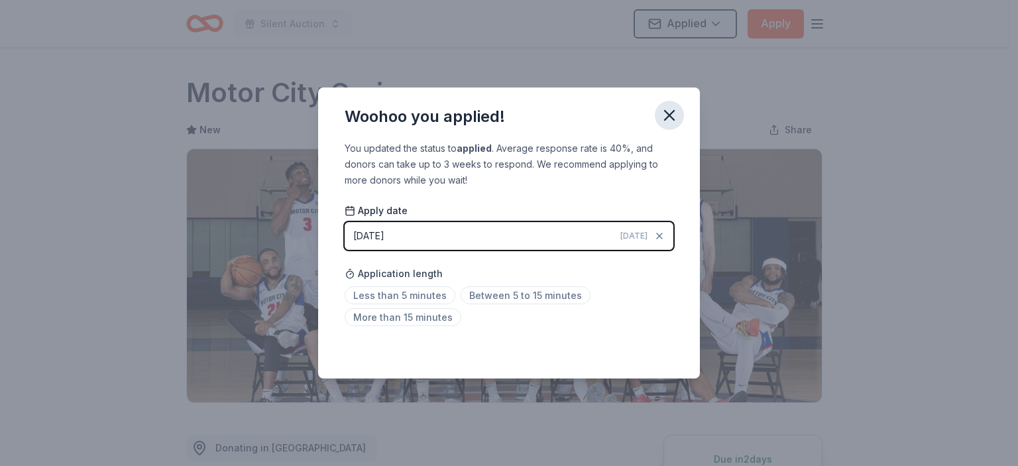
click at [665, 117] on icon "button" at bounding box center [669, 115] width 19 height 19
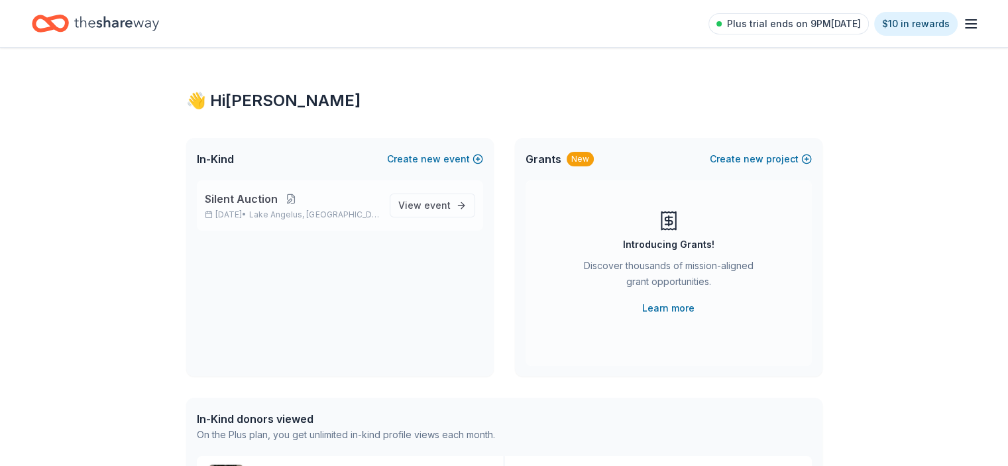
click at [290, 202] on button at bounding box center [291, 198] width 27 height 11
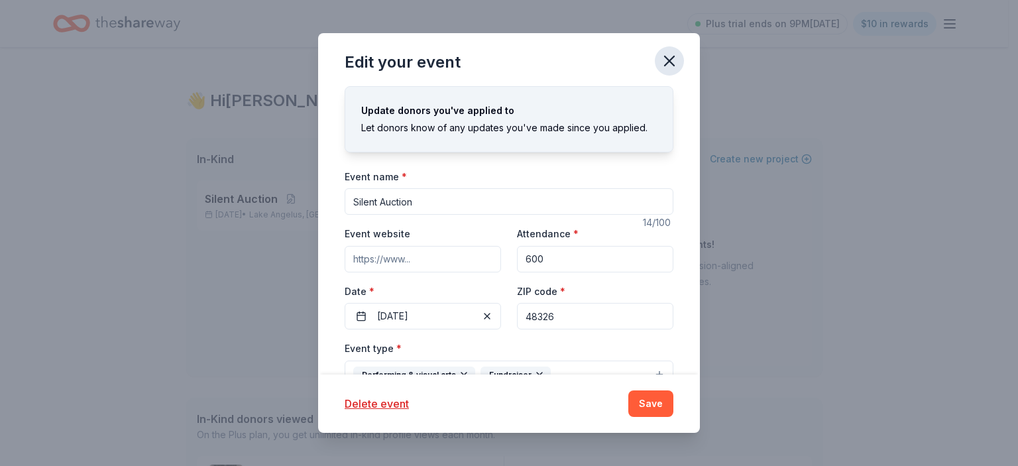
click at [681, 62] on button "button" at bounding box center [669, 60] width 29 height 29
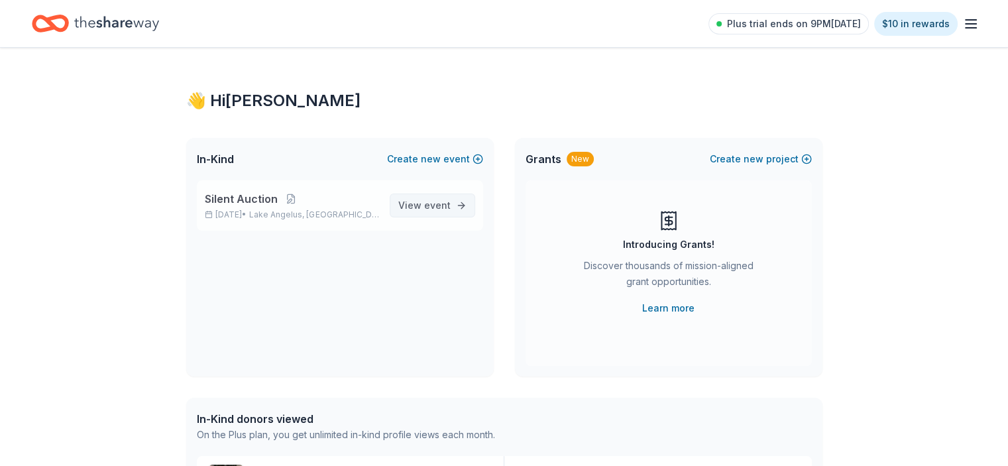
click at [437, 209] on span "event" at bounding box center [437, 204] width 27 height 11
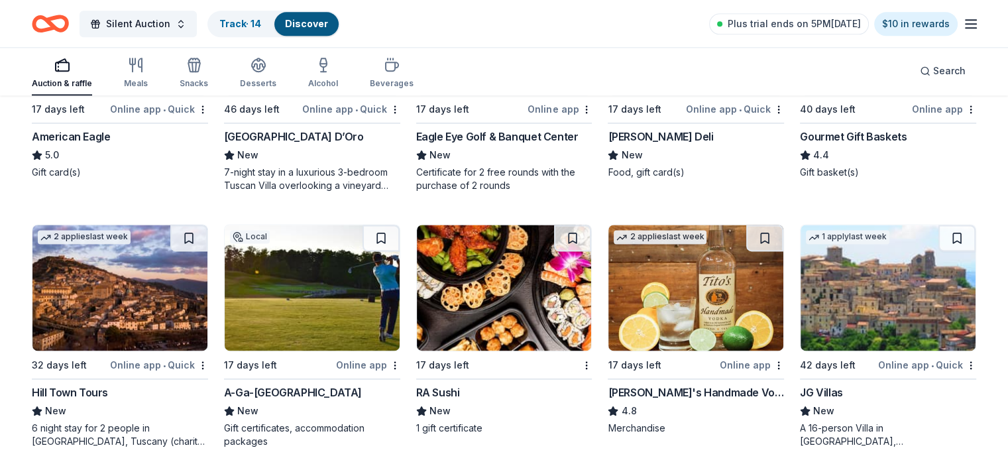
scroll to position [1835, 0]
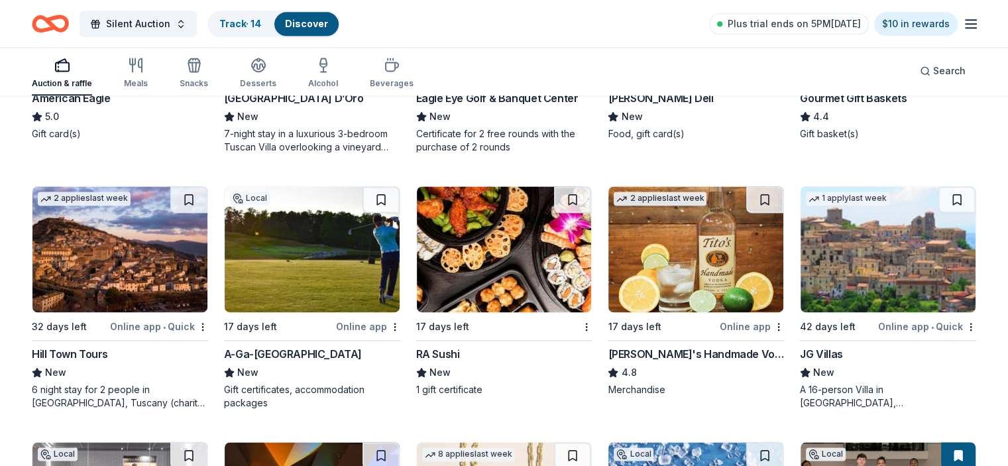
click at [713, 250] on img at bounding box center [695, 249] width 175 height 126
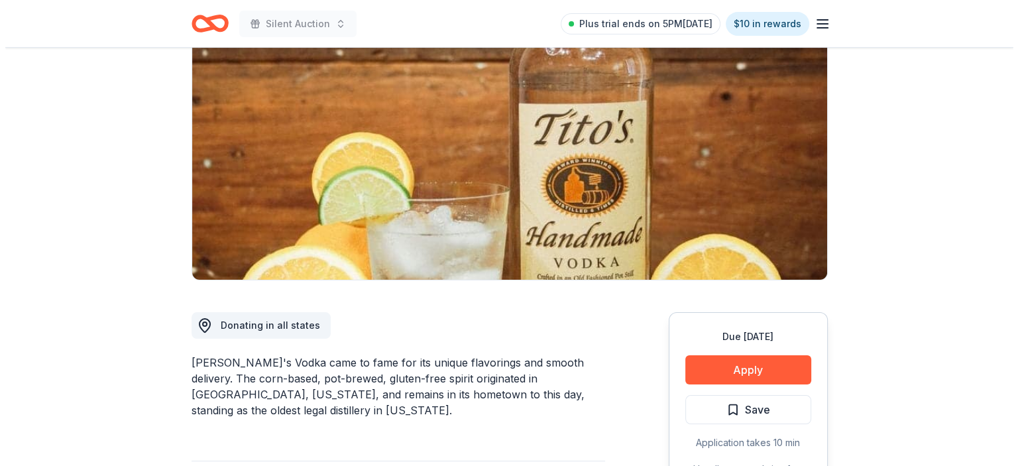
scroll to position [199, 0]
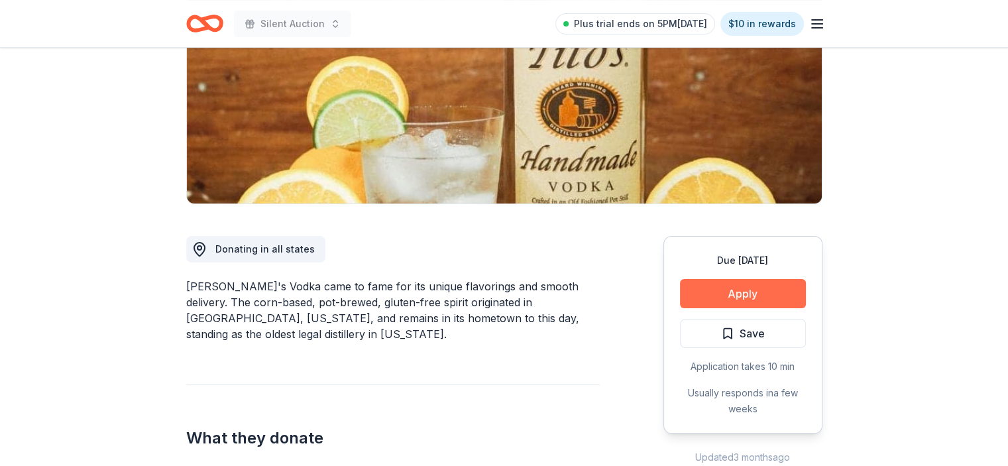
click at [748, 293] on button "Apply" at bounding box center [743, 293] width 126 height 29
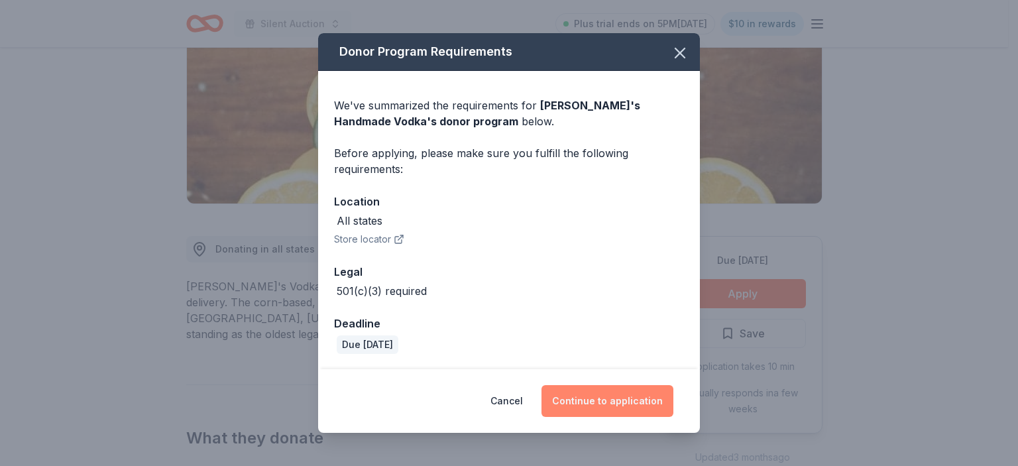
click at [604, 396] on button "Continue to application" at bounding box center [607, 401] width 132 height 32
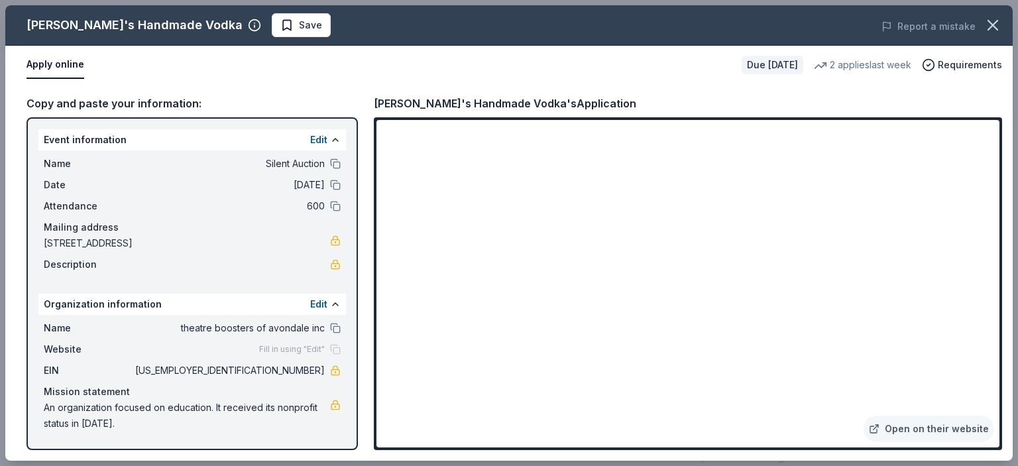
click at [529, 103] on div "Tito's Handmade Vodka's Application" at bounding box center [505, 103] width 262 height 17
click at [938, 75] on div "Apply online Due in 17 days 2 applies last week Requirements" at bounding box center [508, 65] width 1007 height 38
click at [280, 28] on span "Save" at bounding box center [301, 25] width 42 height 16
click at [246, 27] on body "Silent Auction Plus trial ends on 5PM, 9/25 $10 in rewards Due in 17 days Share…" at bounding box center [504, 34] width 1008 height 466
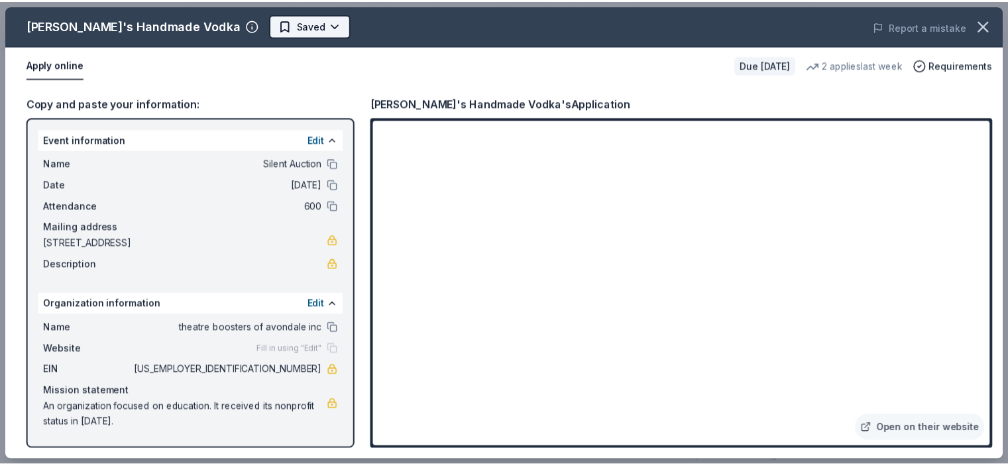
scroll to position [0, 0]
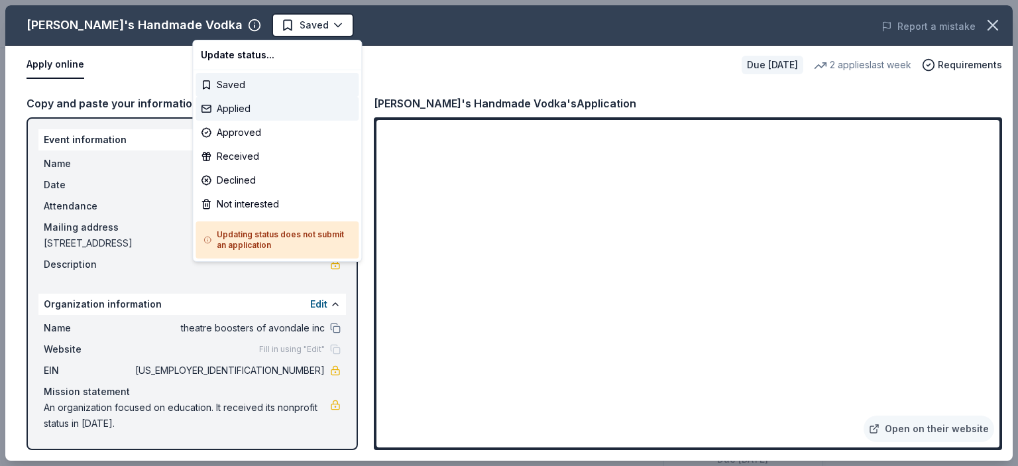
click at [247, 105] on div "Applied" at bounding box center [276, 109] width 163 height 24
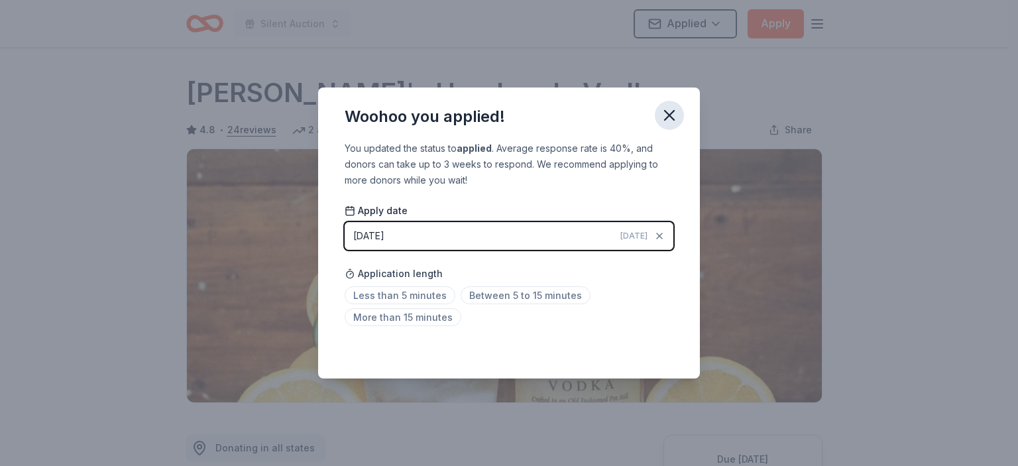
click at [671, 119] on icon "button" at bounding box center [669, 115] width 19 height 19
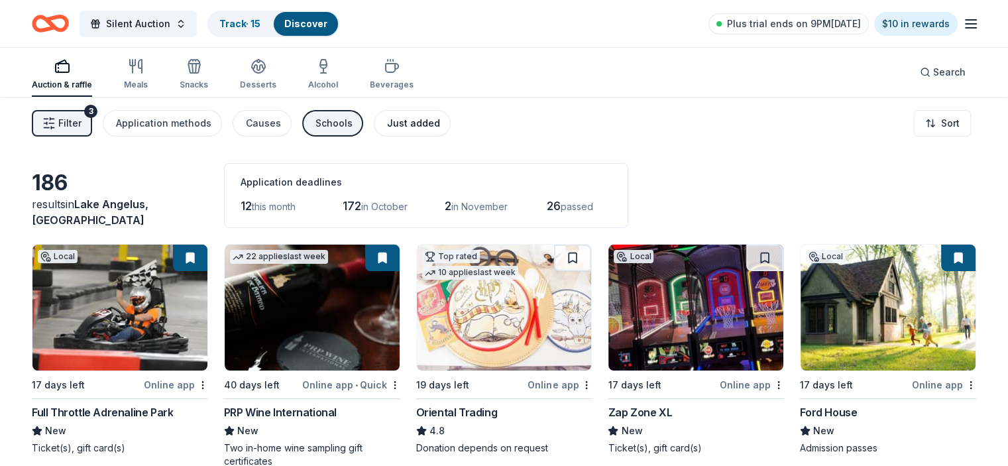
click at [424, 119] on div "Just added" at bounding box center [413, 123] width 53 height 16
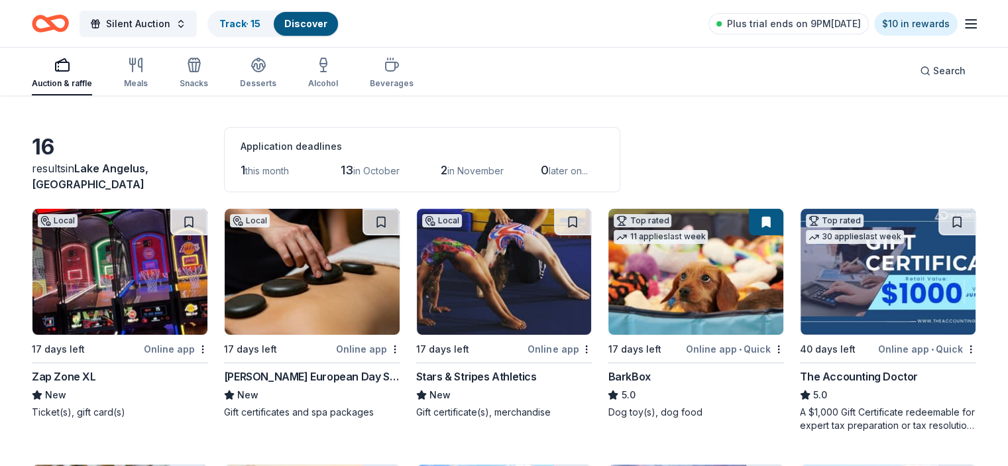
scroll to position [66, 0]
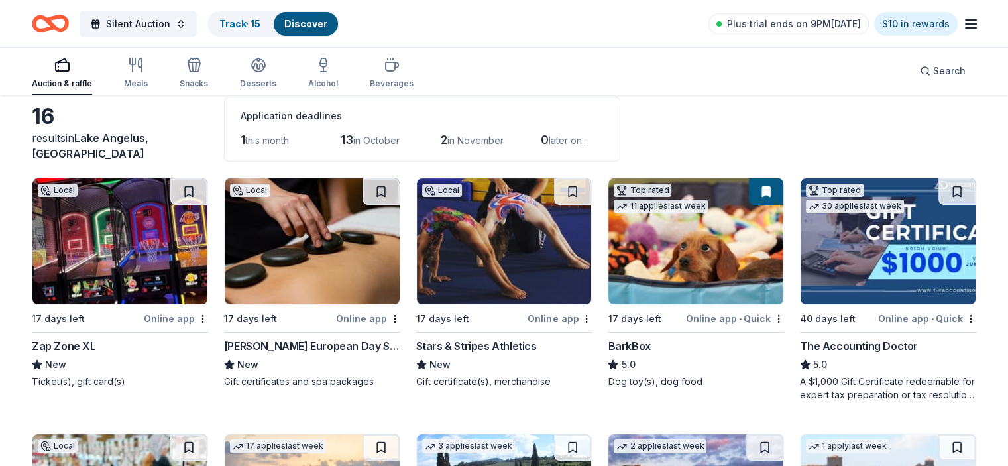
click at [301, 240] on img at bounding box center [312, 241] width 175 height 126
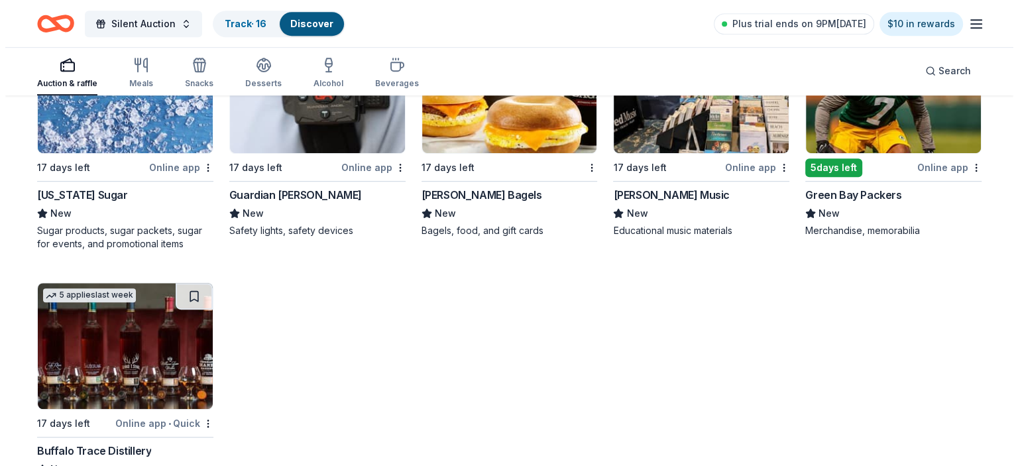
scroll to position [781, 0]
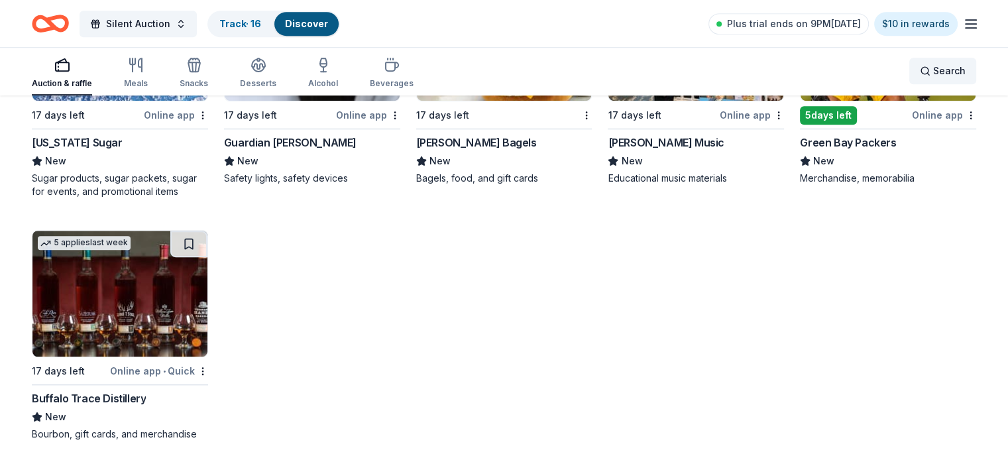
click at [933, 67] on span "Search" at bounding box center [949, 71] width 32 height 16
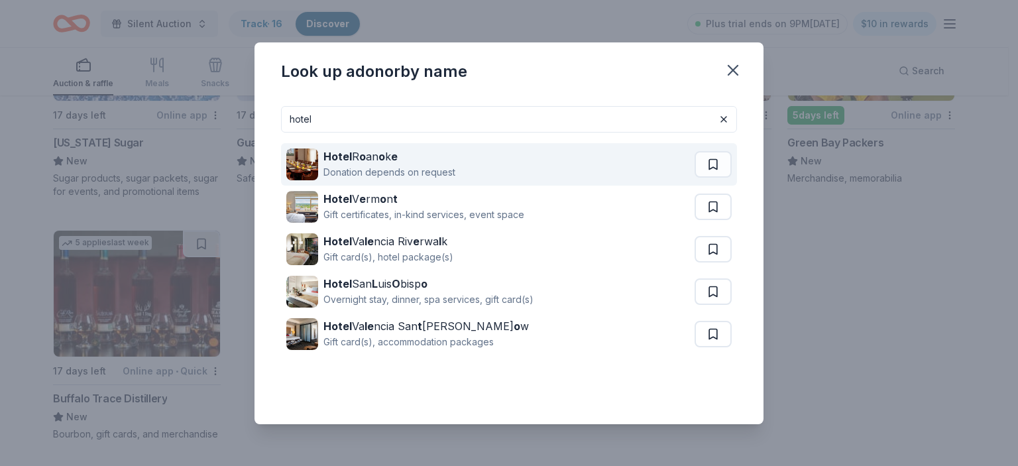
click at [364, 156] on strong "o" at bounding box center [362, 156] width 7 height 13
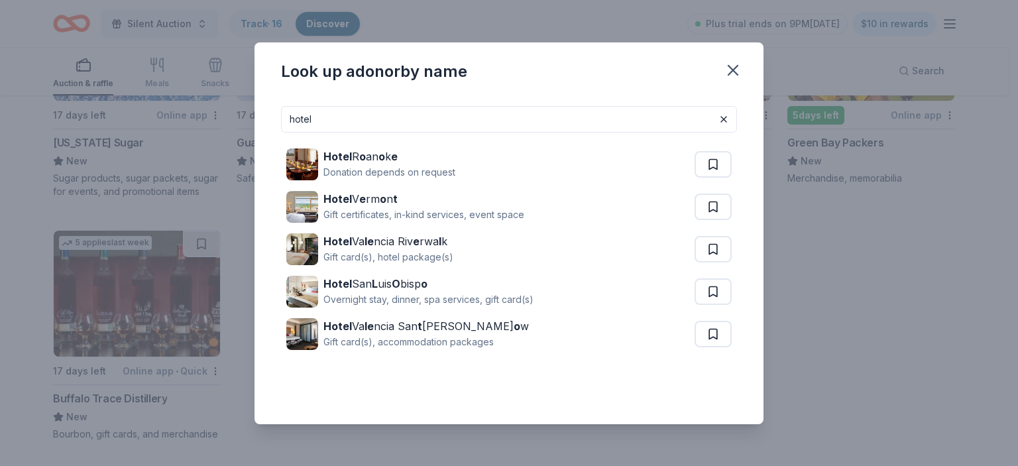
click at [377, 119] on input "hotel" at bounding box center [509, 119] width 456 height 27
drag, startPoint x: 377, startPoint y: 119, endPoint x: 235, endPoint y: 115, distance: 141.8
click at [235, 115] on div "Look up a donor by name hotel Hotel R o an o k e Donation depends on request Ho…" at bounding box center [509, 233] width 1018 height 466
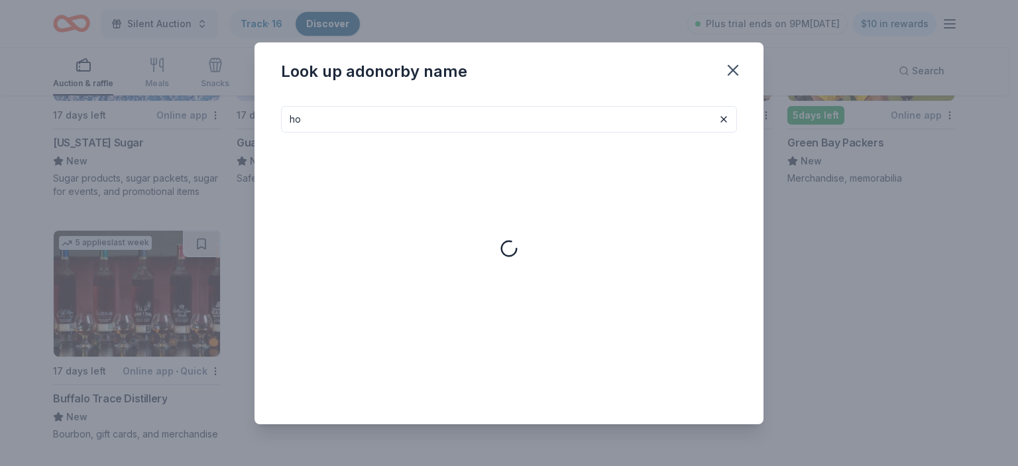
type input "h"
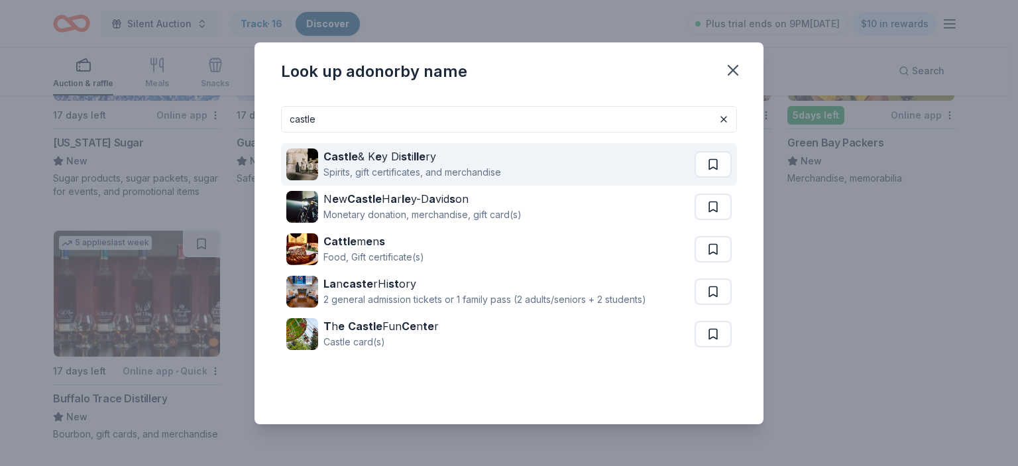
click at [313, 152] on img at bounding box center [302, 164] width 32 height 32
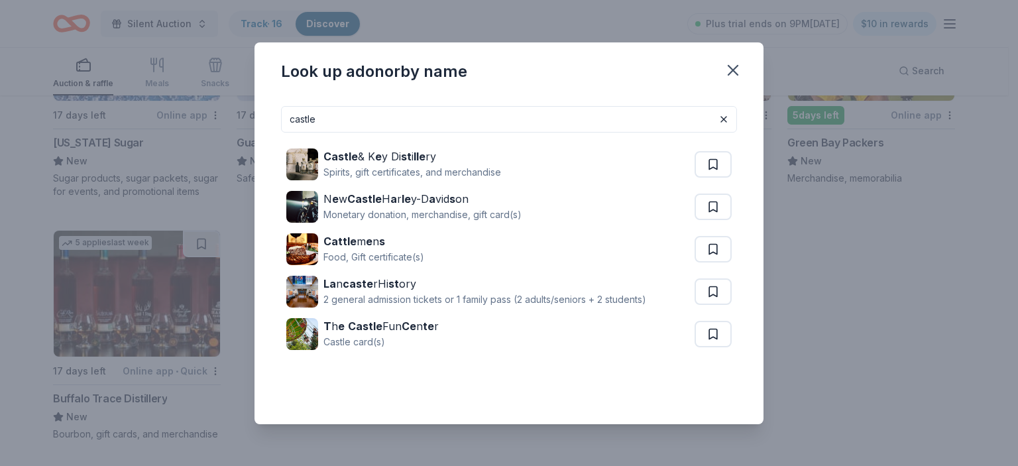
click at [386, 127] on input "castle" at bounding box center [509, 119] width 456 height 27
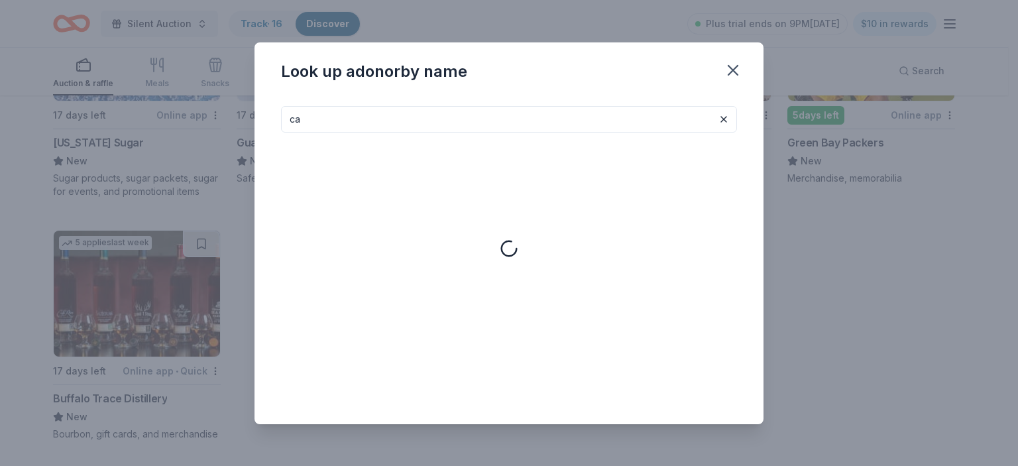
type input "c"
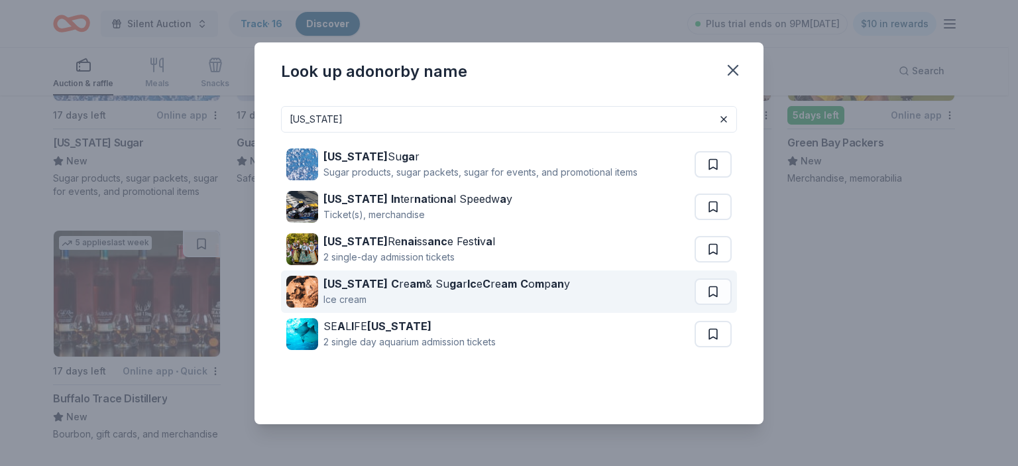
click at [364, 284] on strong "[US_STATE]" at bounding box center [355, 283] width 64 height 13
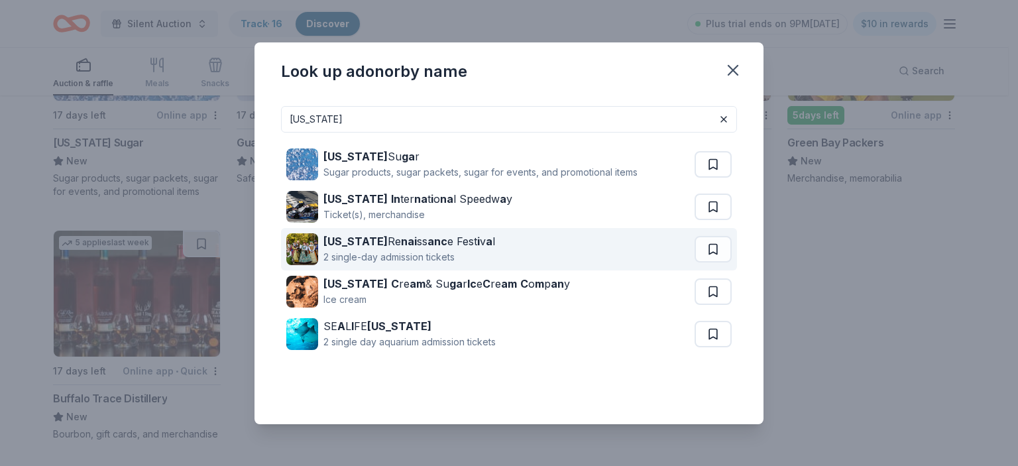
click at [403, 240] on div "[US_STATE] Re nai ss anc e Fest [PERSON_NAME]" at bounding box center [409, 241] width 172 height 16
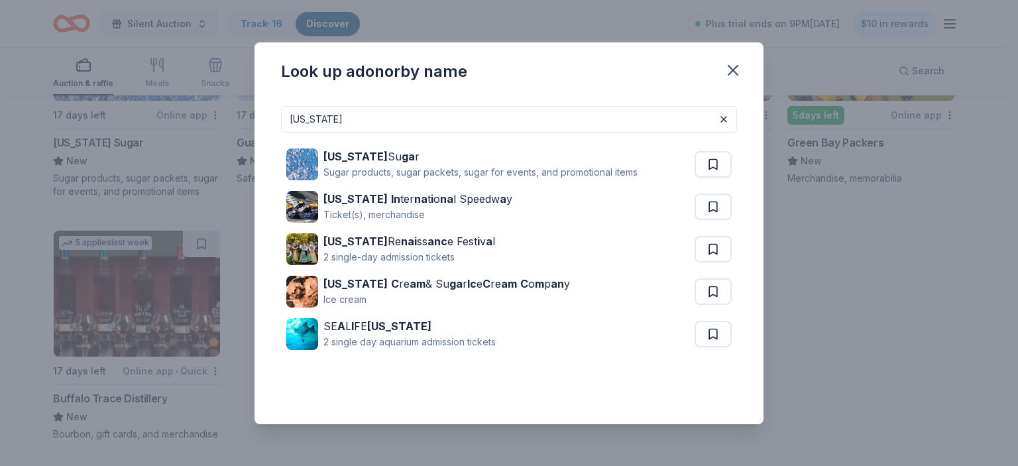
drag, startPoint x: 368, startPoint y: 125, endPoint x: 248, endPoint y: 125, distance: 119.3
click at [248, 125] on div "Look up a donor by name [US_STATE] [US_STATE] Su ga r Sugar products, sugar pac…" at bounding box center [509, 233] width 1018 height 466
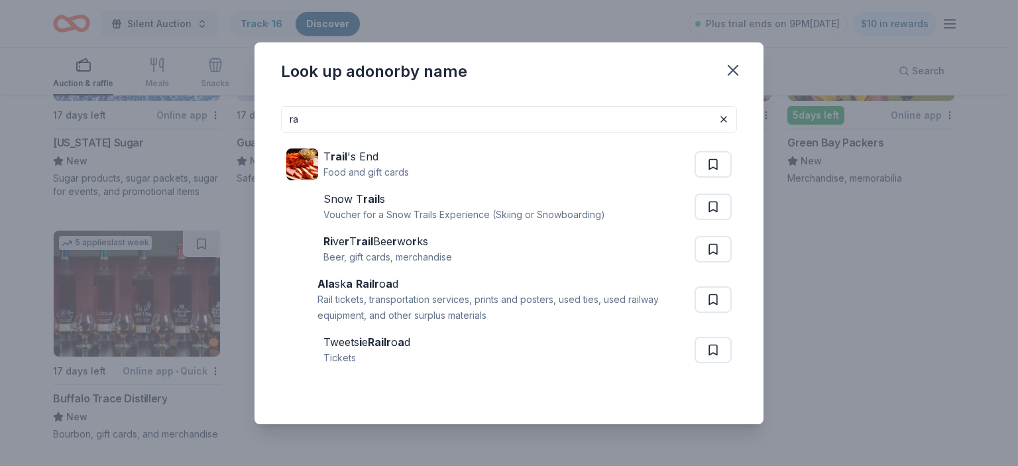
type input "r"
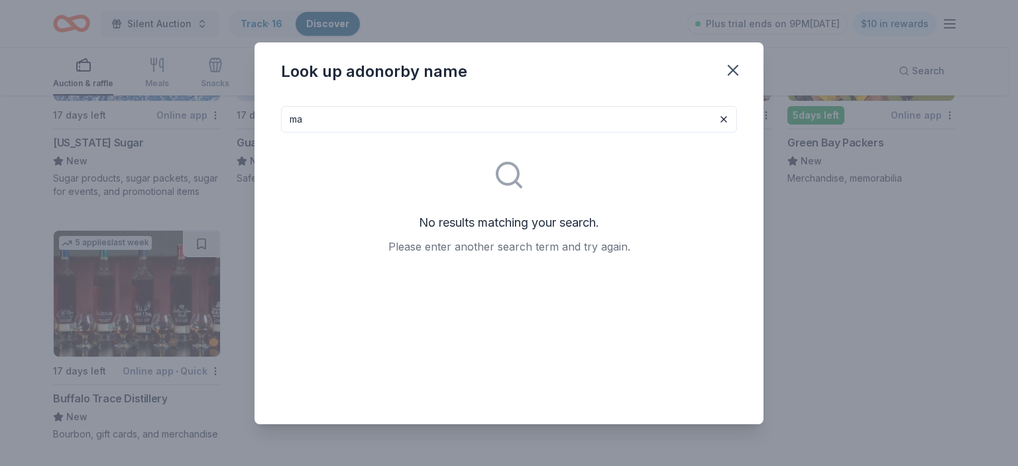
type input "m"
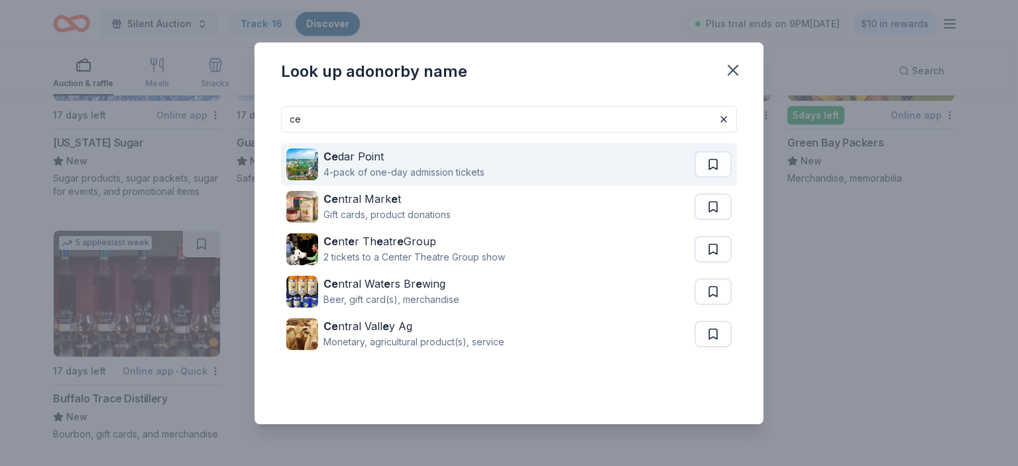
click at [429, 161] on div "Ce dar Point" at bounding box center [403, 156] width 161 height 16
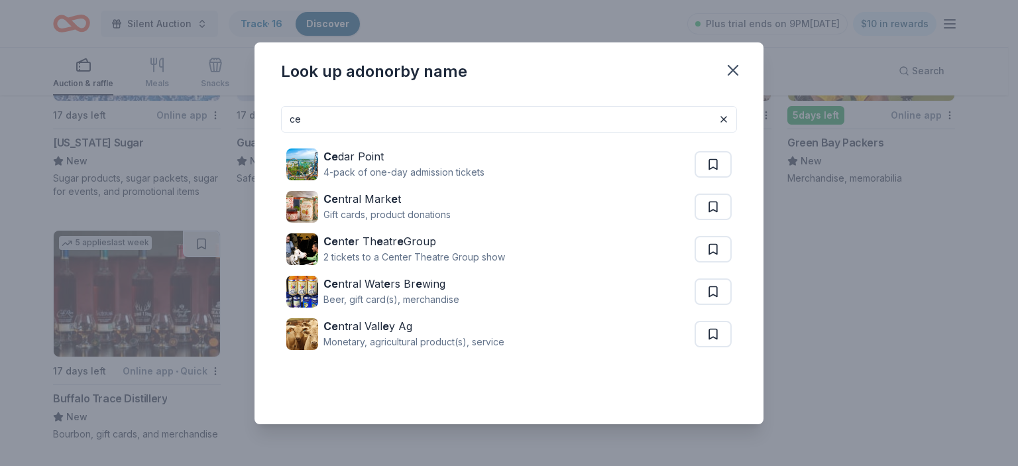
drag, startPoint x: 394, startPoint y: 119, endPoint x: 254, endPoint y: 121, distance: 140.5
click at [254, 121] on div "Look up a donor by name ce Ce dar Point 4-pack of one-day admission tickets Ce …" at bounding box center [509, 233] width 1018 height 466
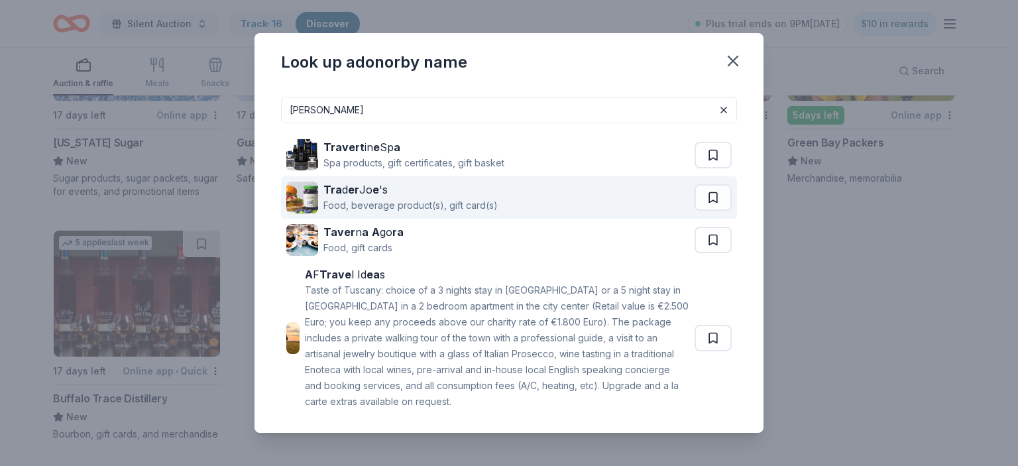
type input "[PERSON_NAME]"
click at [562, 201] on div "Tra d er Jo e 's Food, beverage product(s), gift card(s)" at bounding box center [490, 197] width 408 height 42
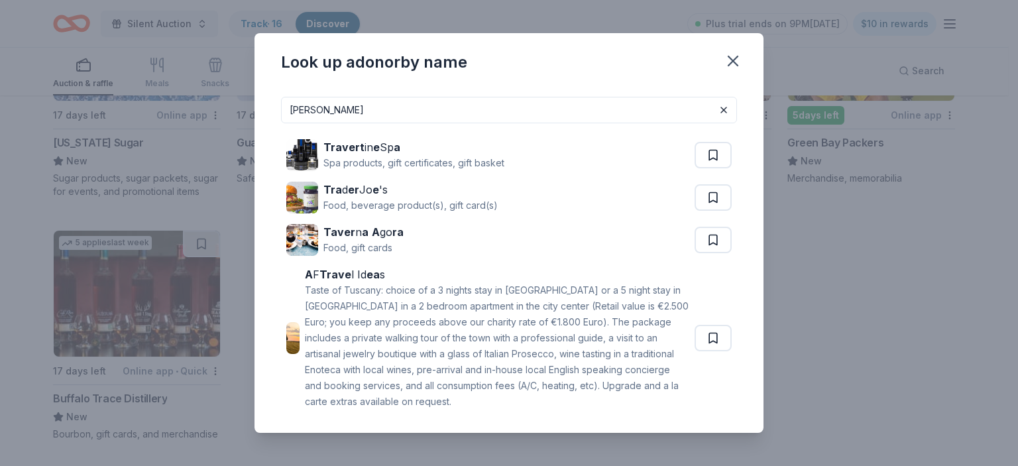
drag, startPoint x: 363, startPoint y: 109, endPoint x: 242, endPoint y: 97, distance: 121.8
click at [242, 97] on div "Look up a donor by name [PERSON_NAME] in e Sp a Spa products, gift certificates…" at bounding box center [509, 233] width 1018 height 466
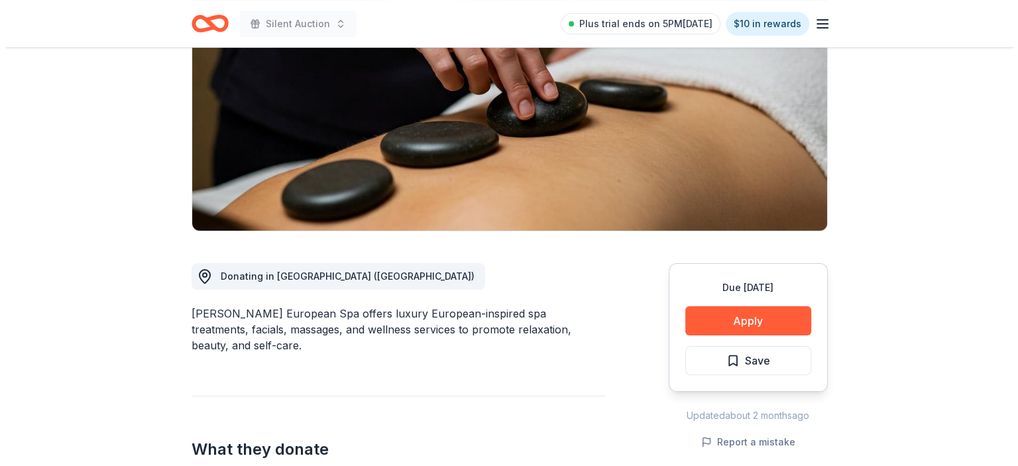
scroll to position [199, 0]
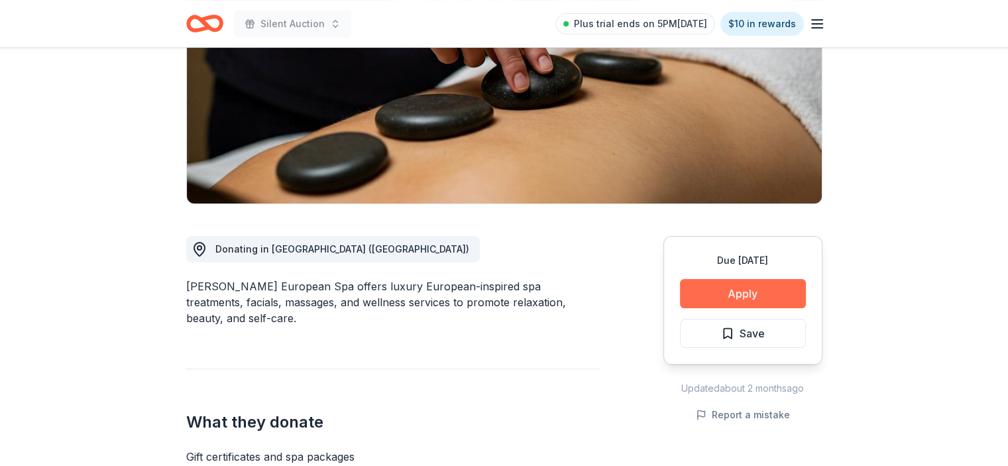
click at [748, 294] on button "Apply" at bounding box center [743, 293] width 126 height 29
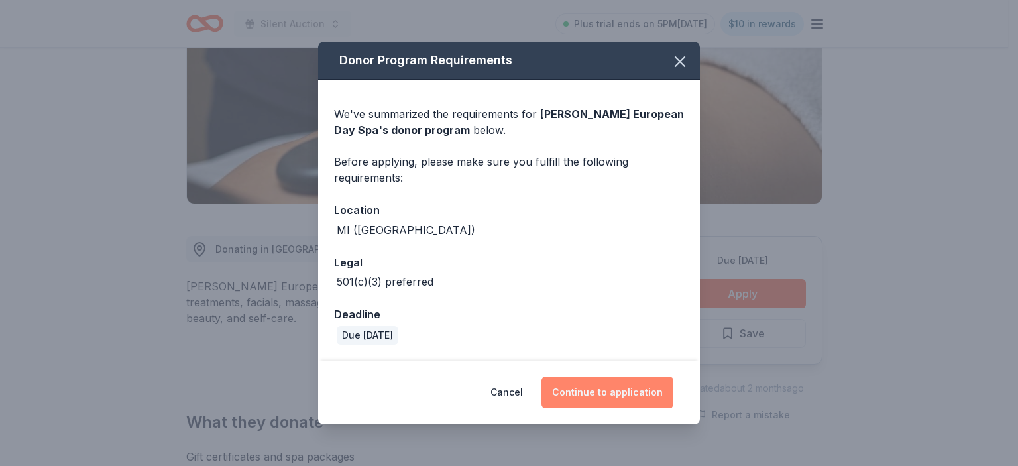
click at [610, 387] on button "Continue to application" at bounding box center [607, 392] width 132 height 32
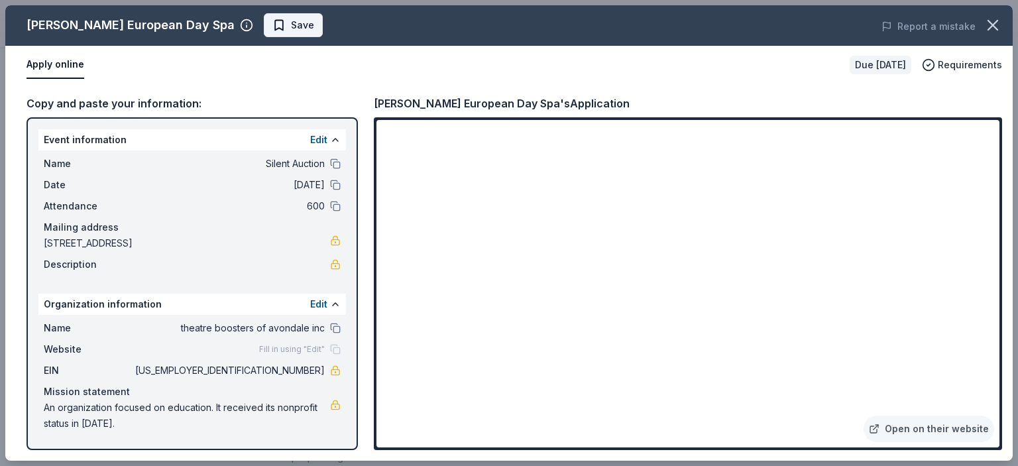
click at [264, 35] on button "Save" at bounding box center [293, 25] width 59 height 24
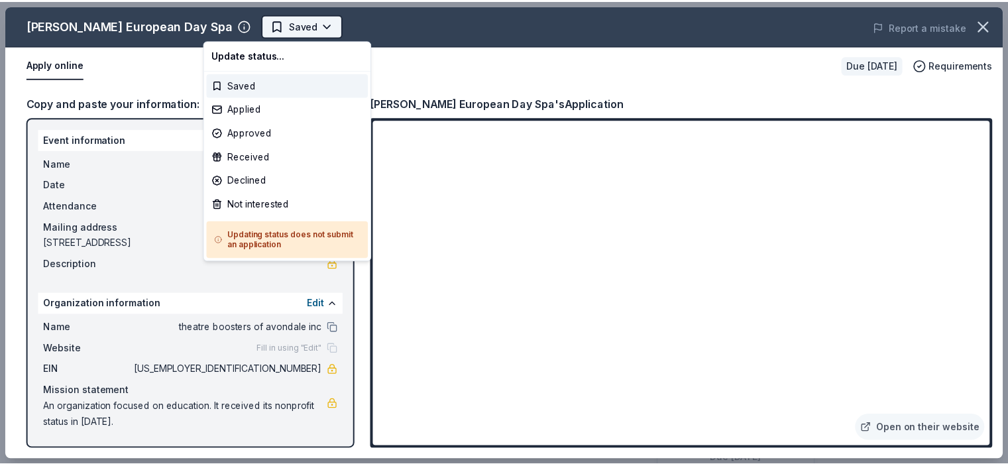
scroll to position [0, 0]
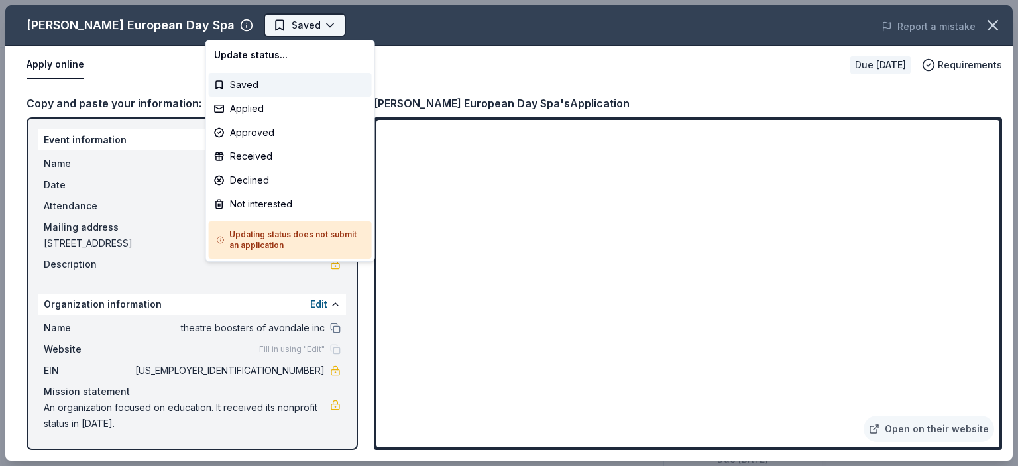
click at [273, 26] on body "Silent Auction Saved Apply Due [DATE] Share [PERSON_NAME] European Day Spa New …" at bounding box center [504, 233] width 1008 height 466
click at [260, 107] on div "Applied" at bounding box center [290, 109] width 163 height 24
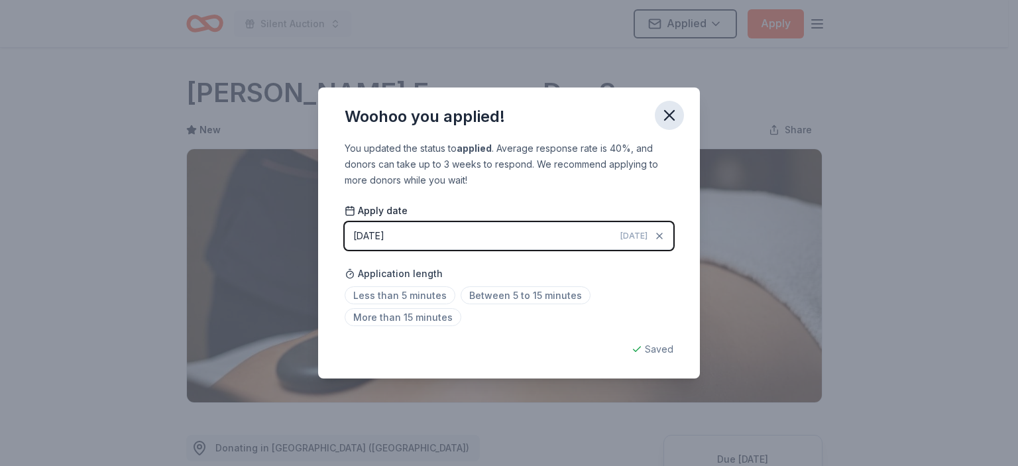
click at [678, 116] on button "button" at bounding box center [669, 115] width 29 height 29
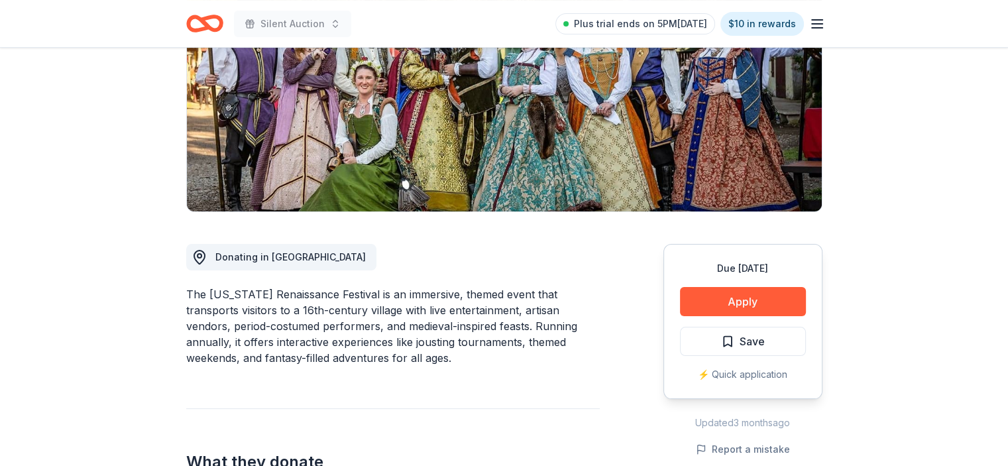
scroll to position [199, 0]
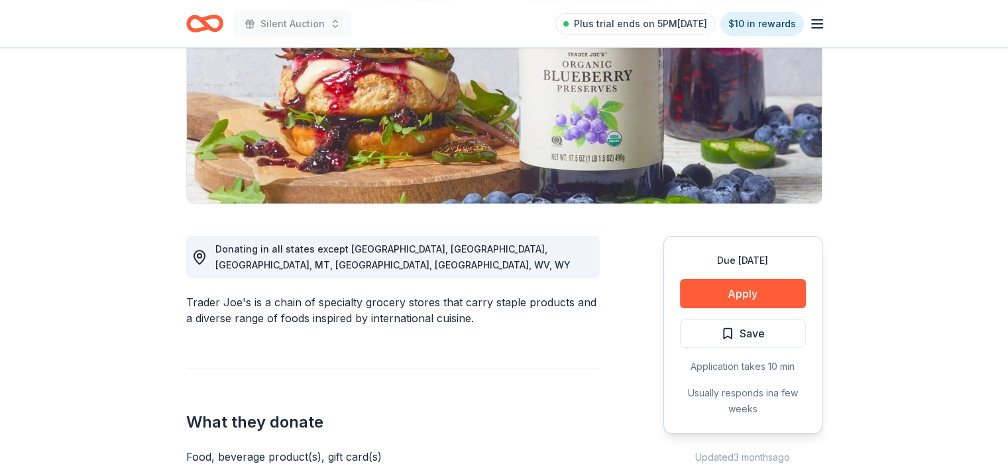
scroll to position [265, 0]
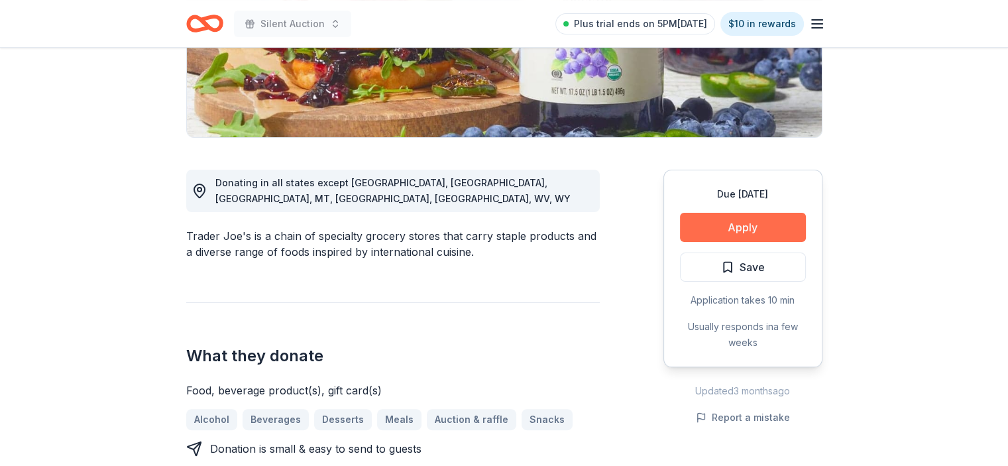
click at [767, 218] on button "Apply" at bounding box center [743, 227] width 126 height 29
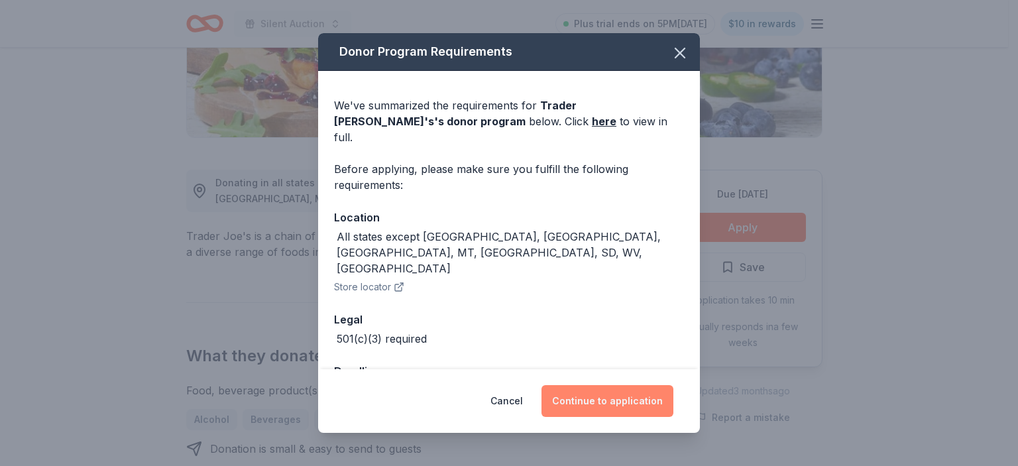
click at [617, 397] on button "Continue to application" at bounding box center [607, 401] width 132 height 32
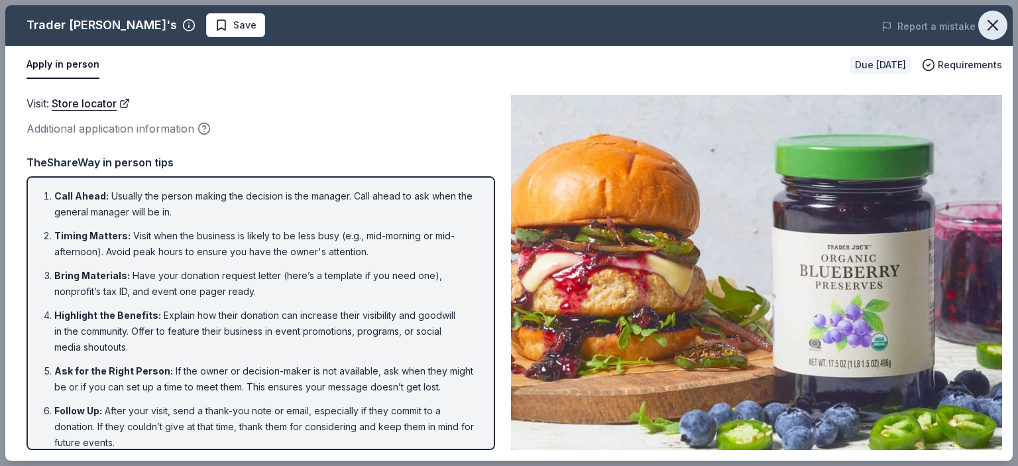
click at [996, 27] on icon "button" at bounding box center [992, 25] width 19 height 19
